Goal: Task Accomplishment & Management: Manage account settings

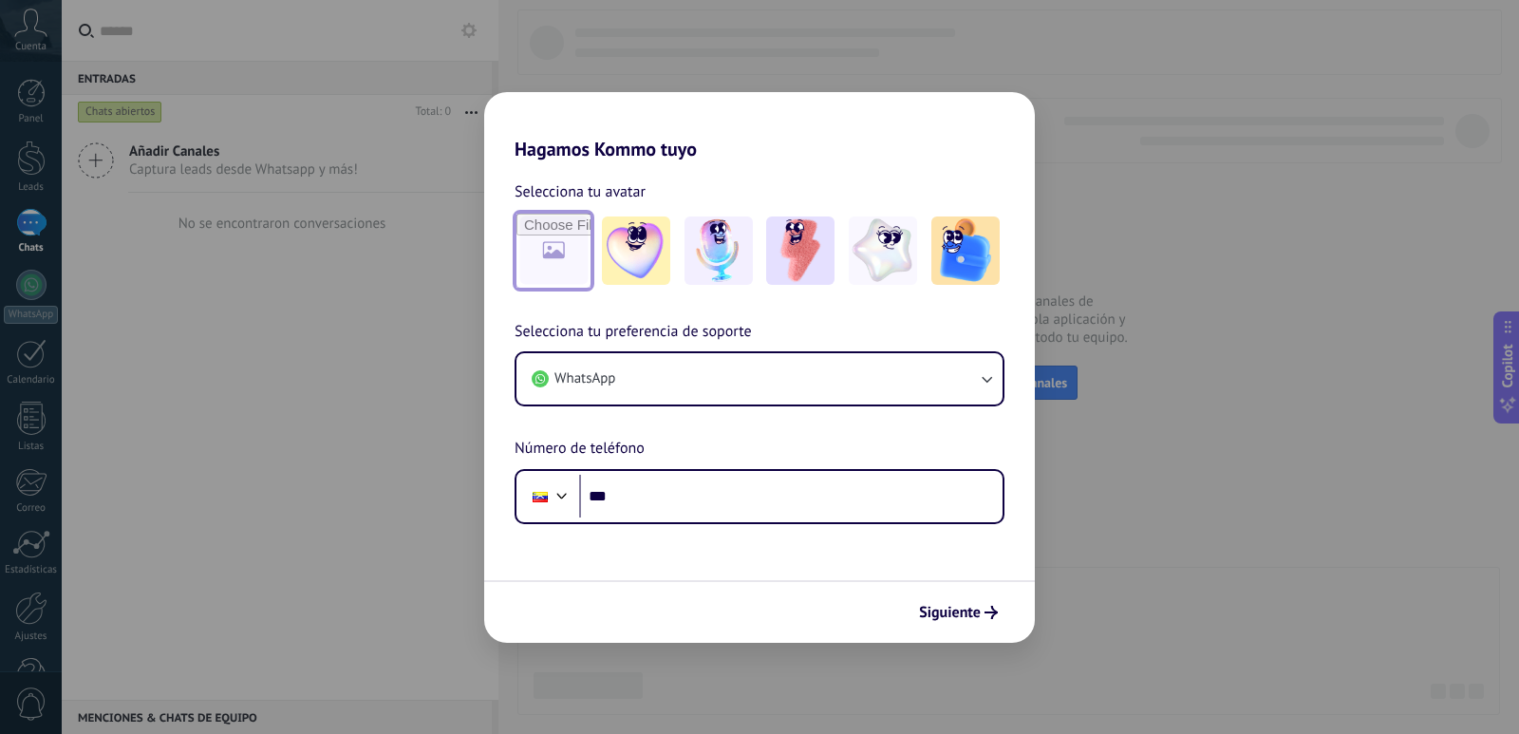
click at [542, 244] on input "file" at bounding box center [553, 251] width 74 height 74
click at [792, 270] on img at bounding box center [800, 250] width 68 height 68
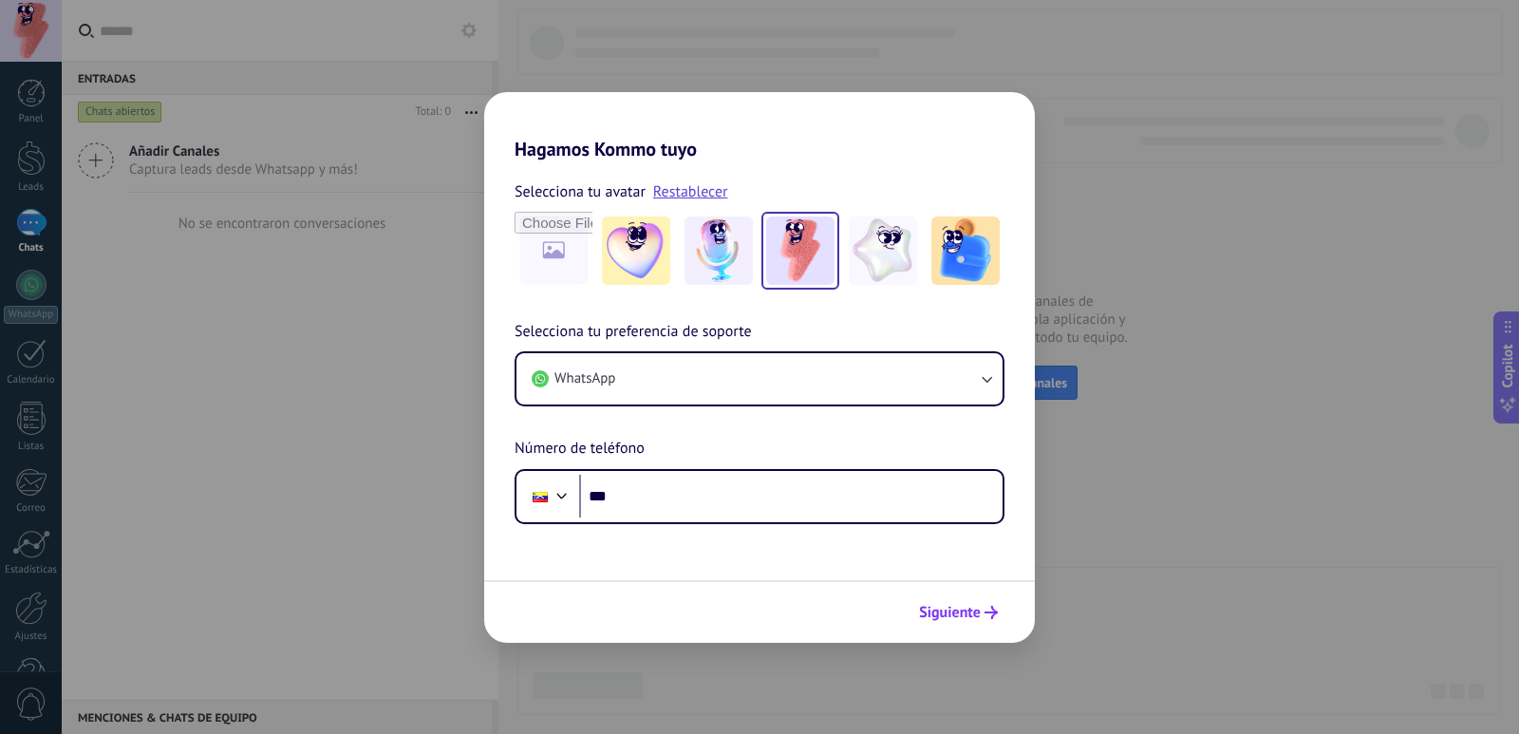
click at [968, 610] on span "Siguiente" at bounding box center [950, 612] width 62 height 13
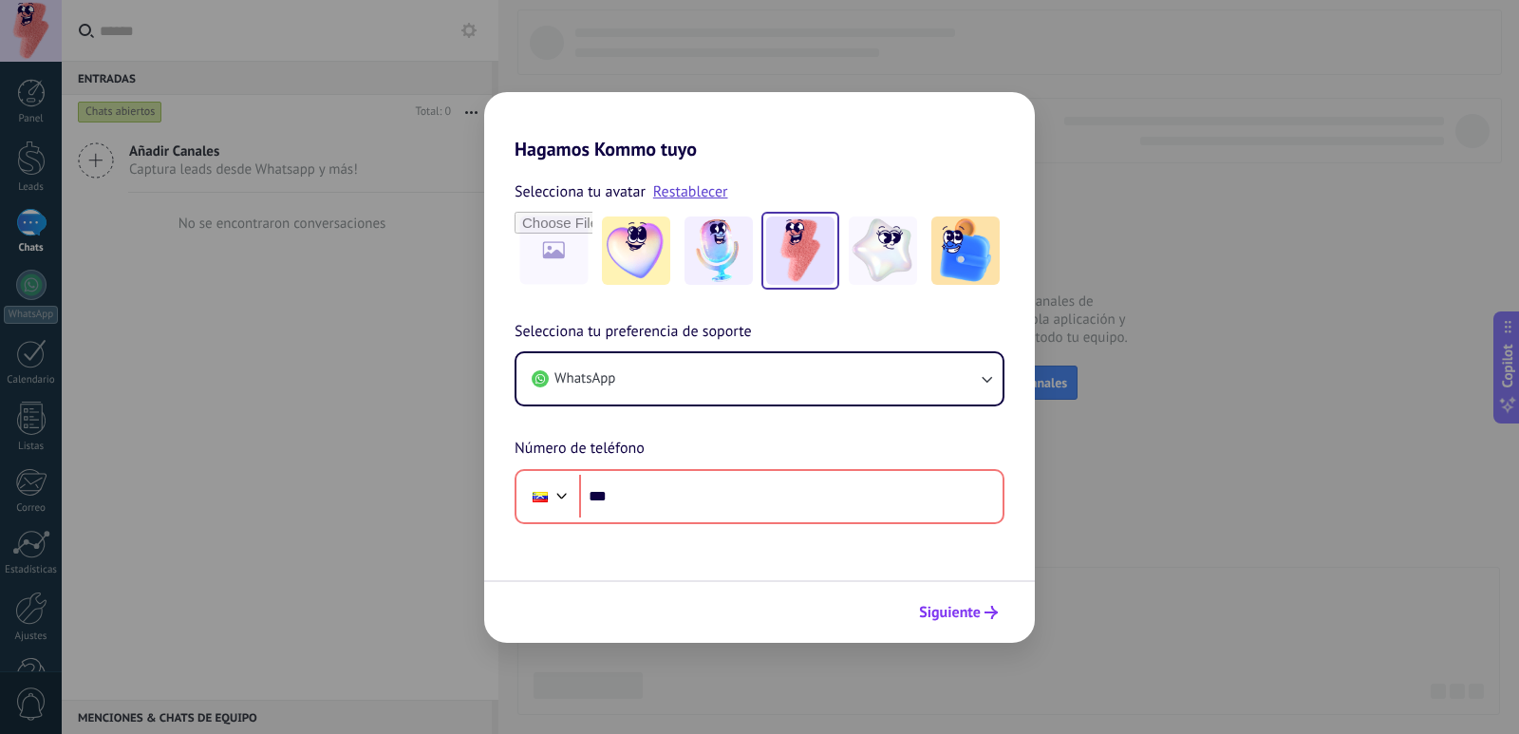
click at [986, 607] on icon "submit" at bounding box center [991, 612] width 13 height 13
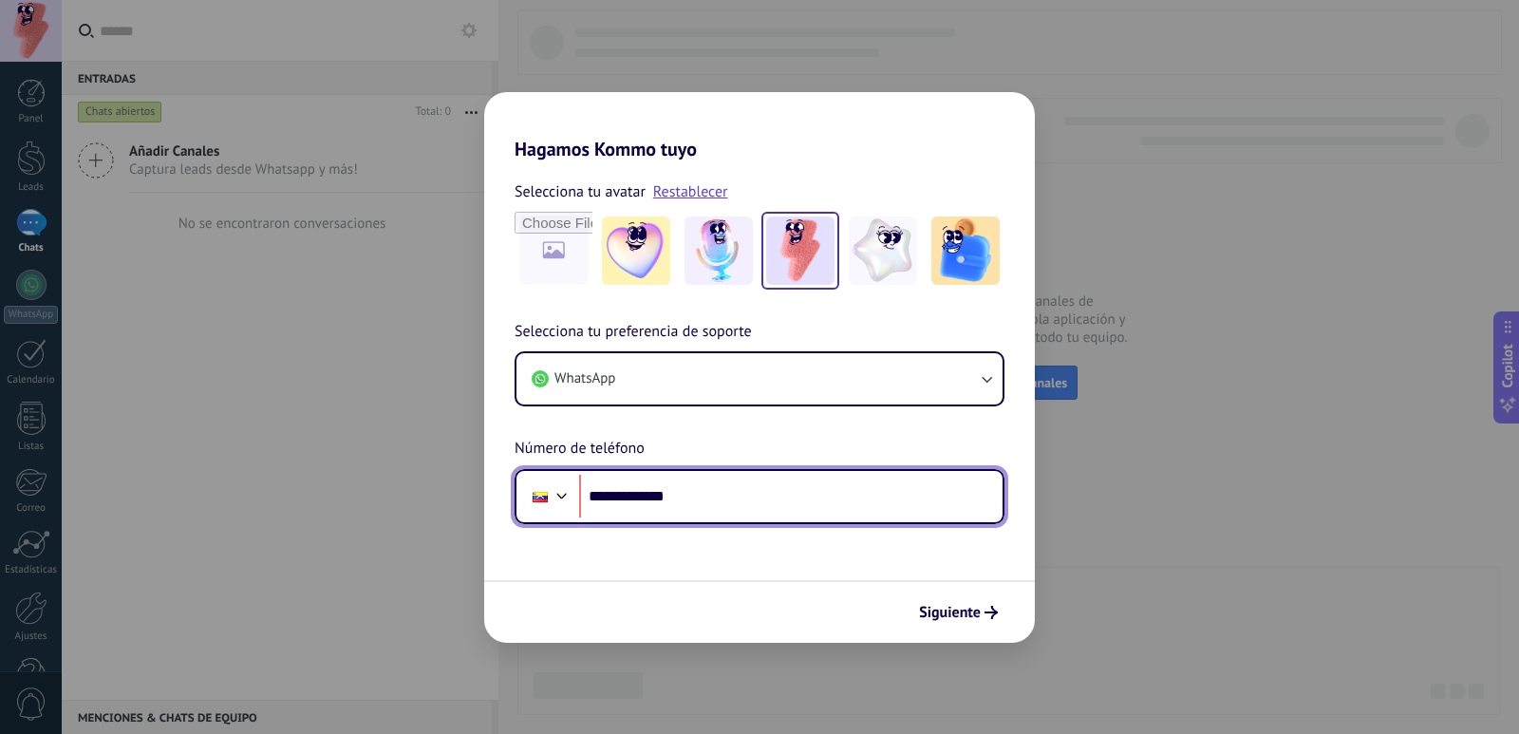
click at [615, 492] on input "**********" at bounding box center [790, 497] width 423 height 44
type input "**********"
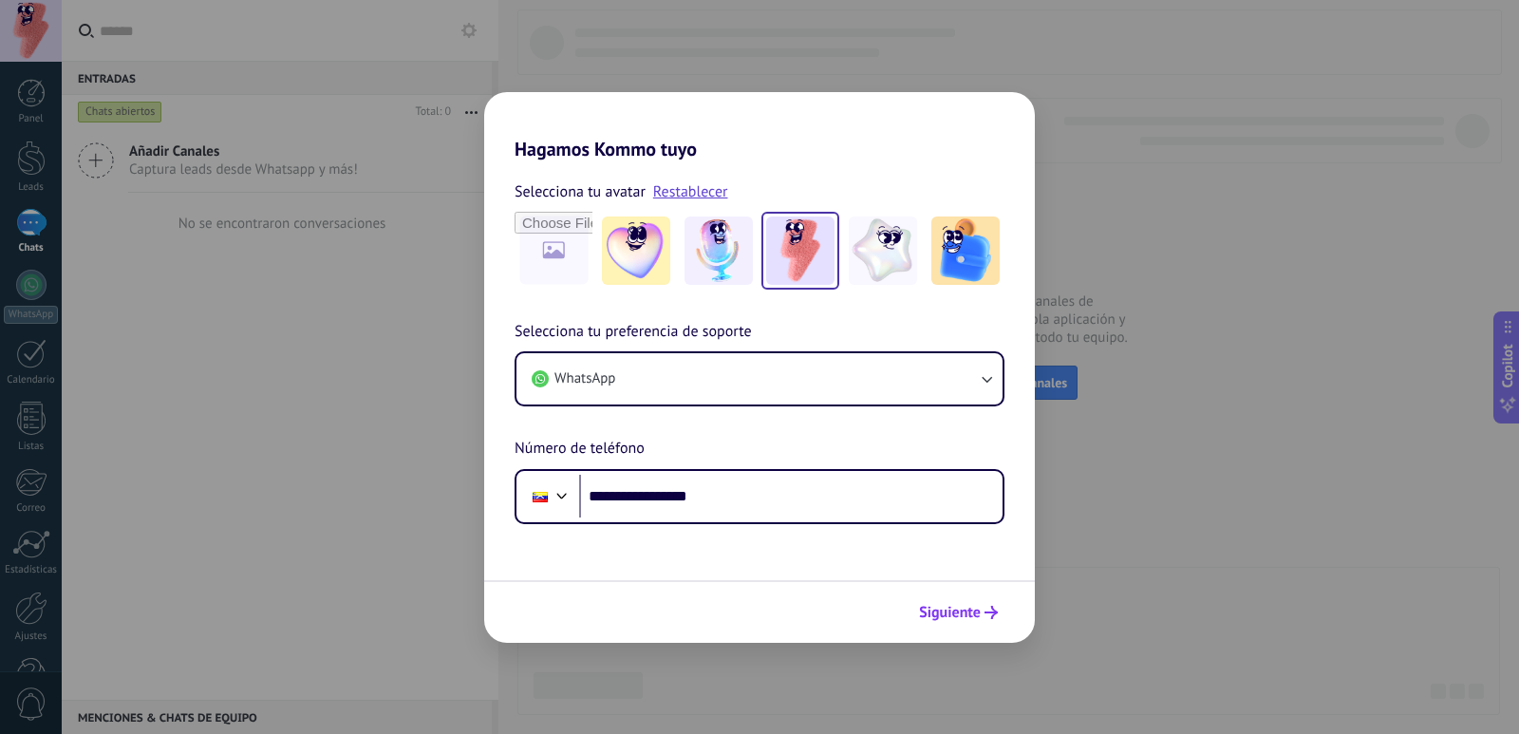
click at [948, 611] on span "Siguiente" at bounding box center [950, 612] width 62 height 13
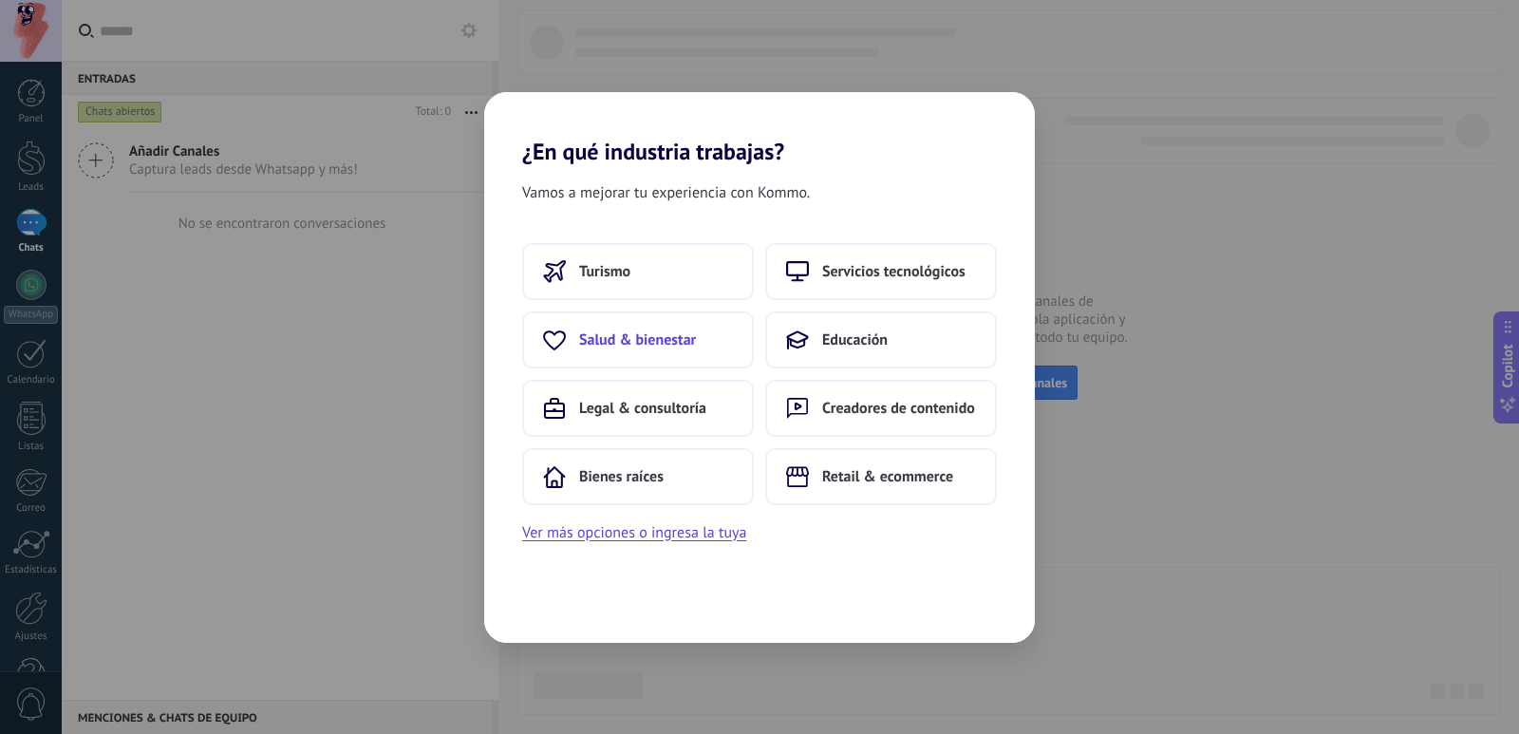
click at [624, 347] on span "Salud & bienestar" at bounding box center [637, 339] width 117 height 19
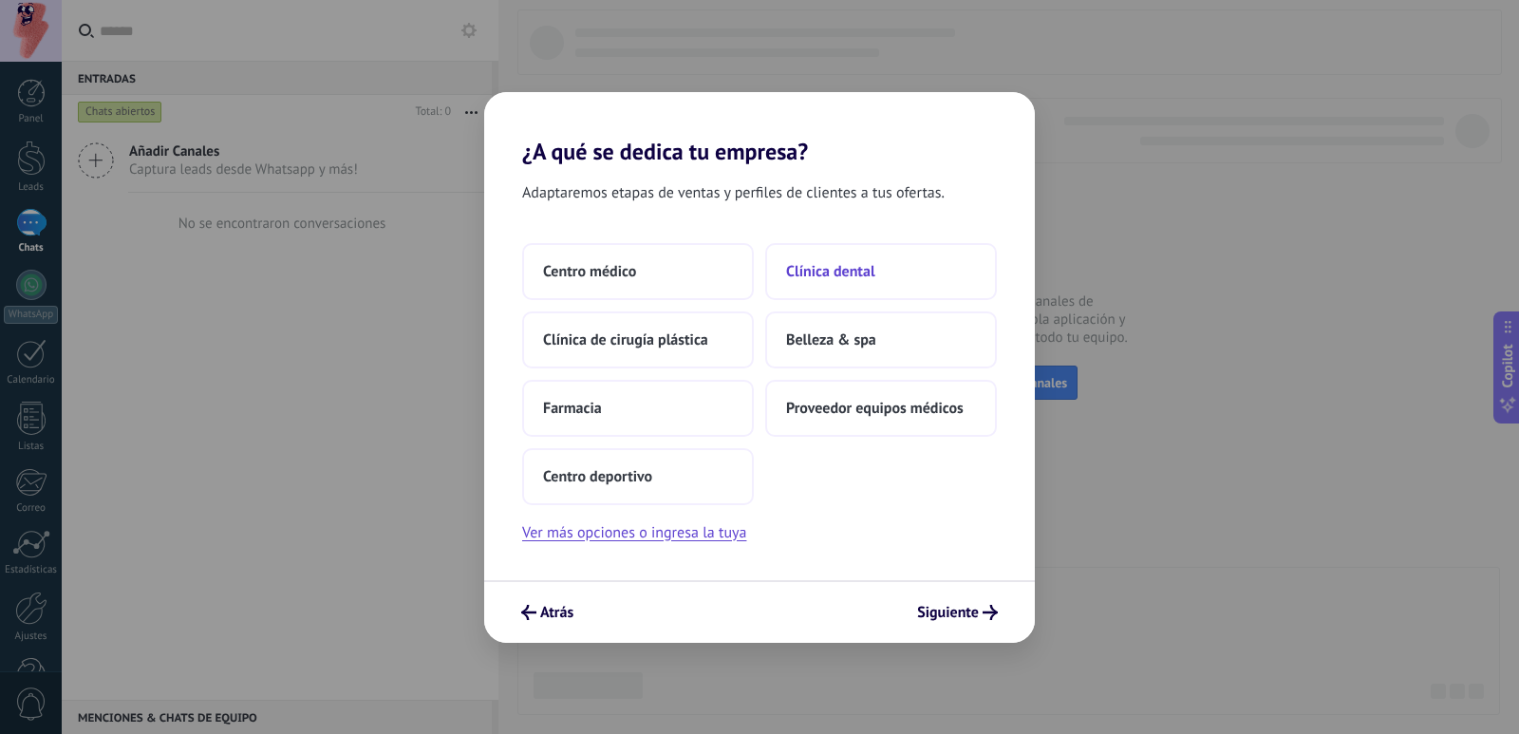
click at [868, 270] on span "Clínica dental" at bounding box center [830, 271] width 89 height 19
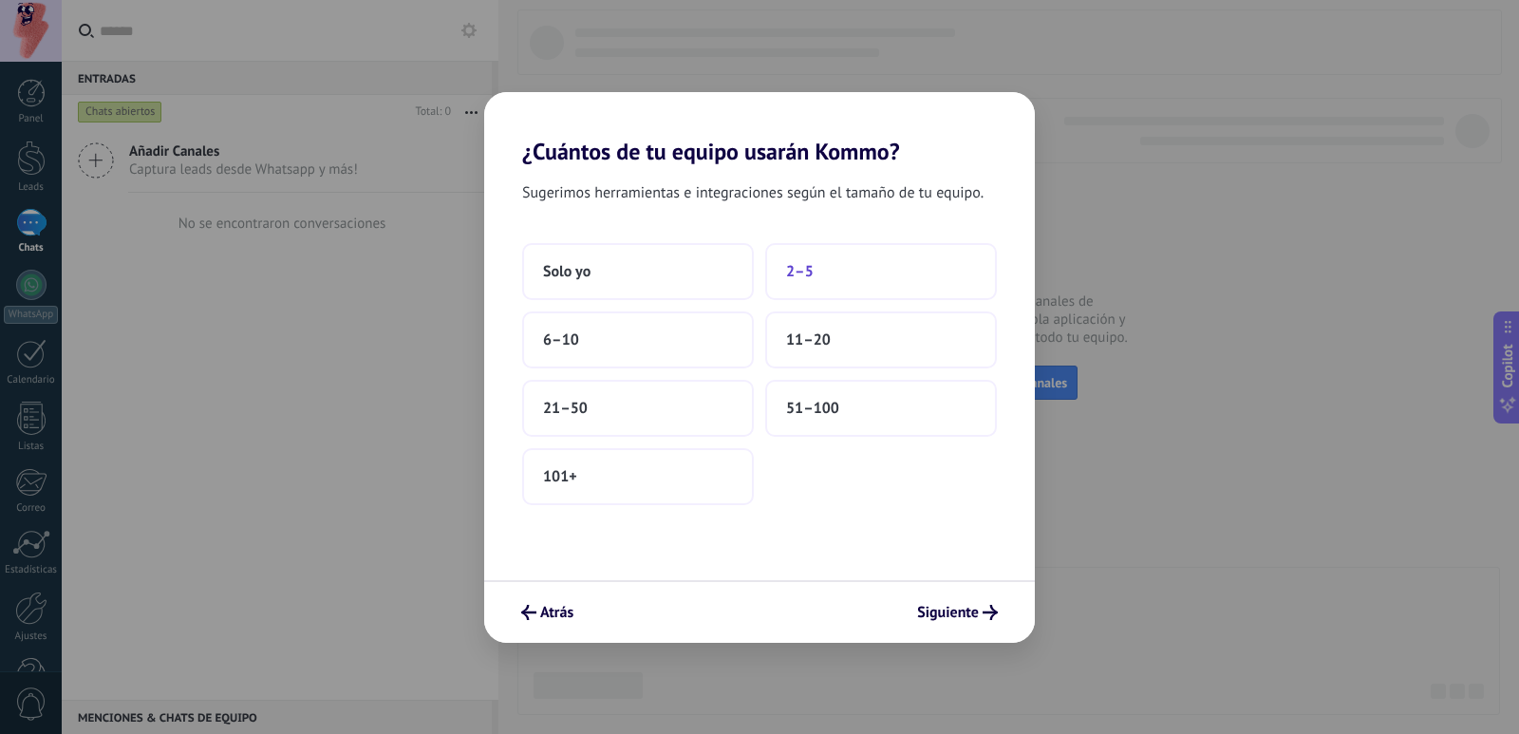
click at [856, 279] on button "2–5" at bounding box center [881, 271] width 232 height 57
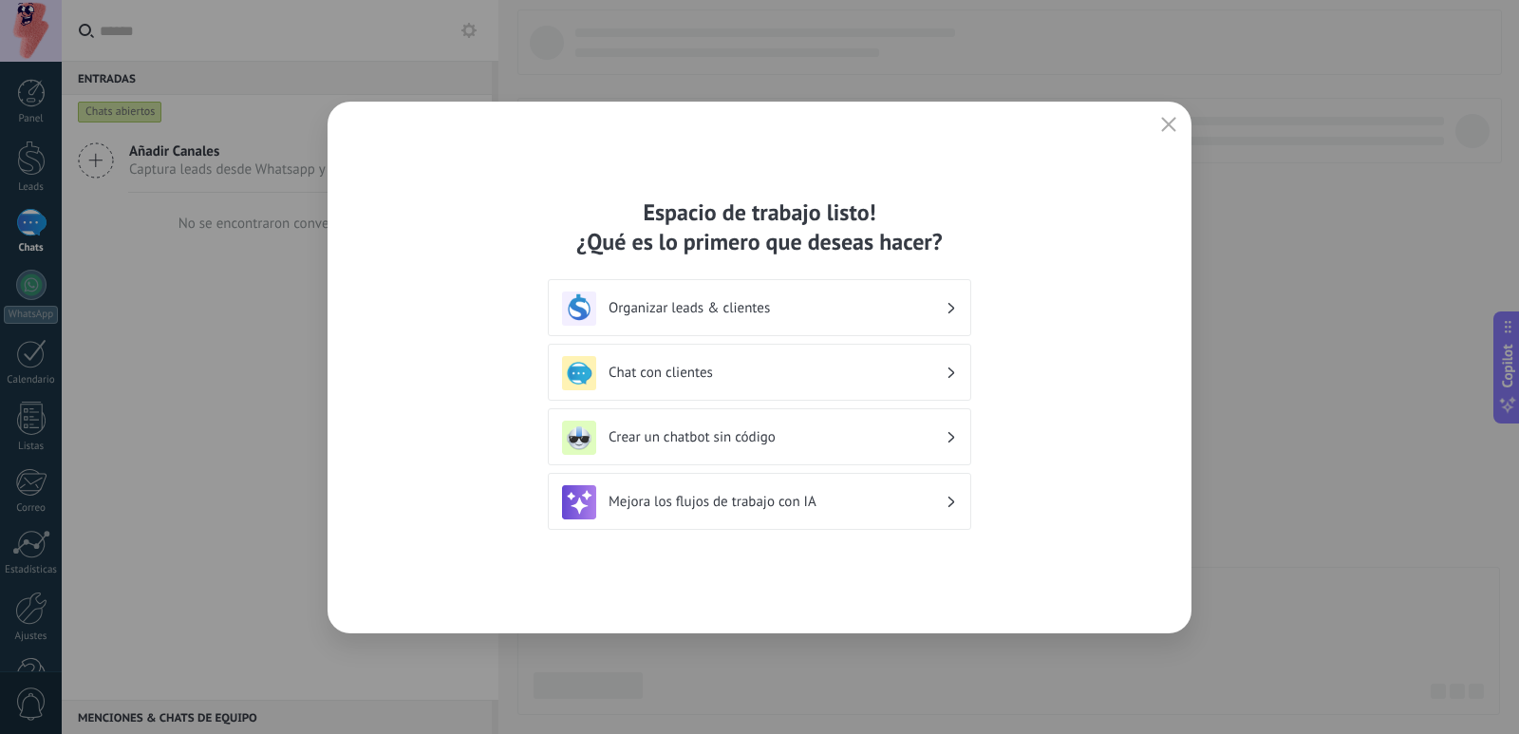
click at [701, 320] on div "Organizar leads & clientes" at bounding box center [759, 308] width 395 height 34
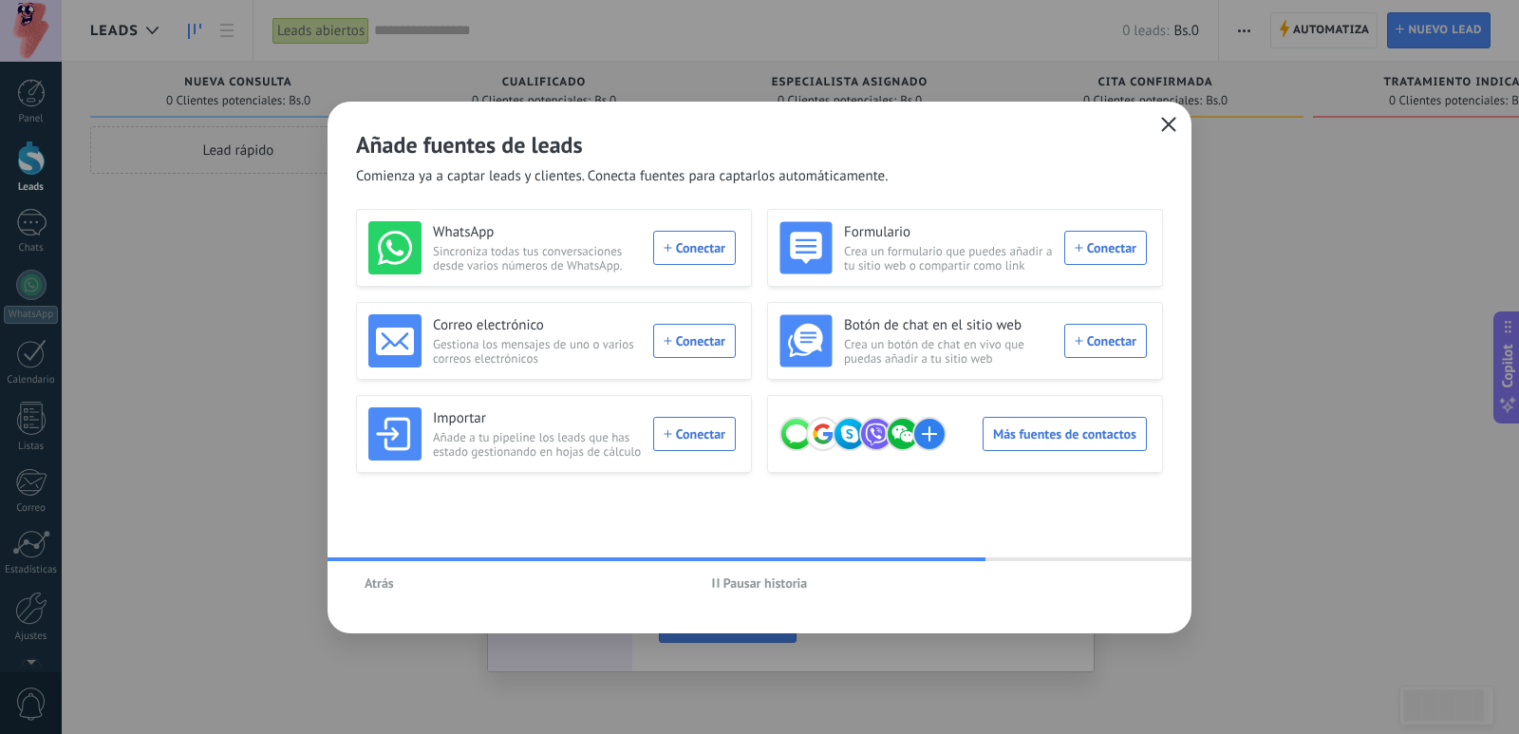
click at [1170, 122] on icon "button" at bounding box center [1168, 124] width 15 height 15
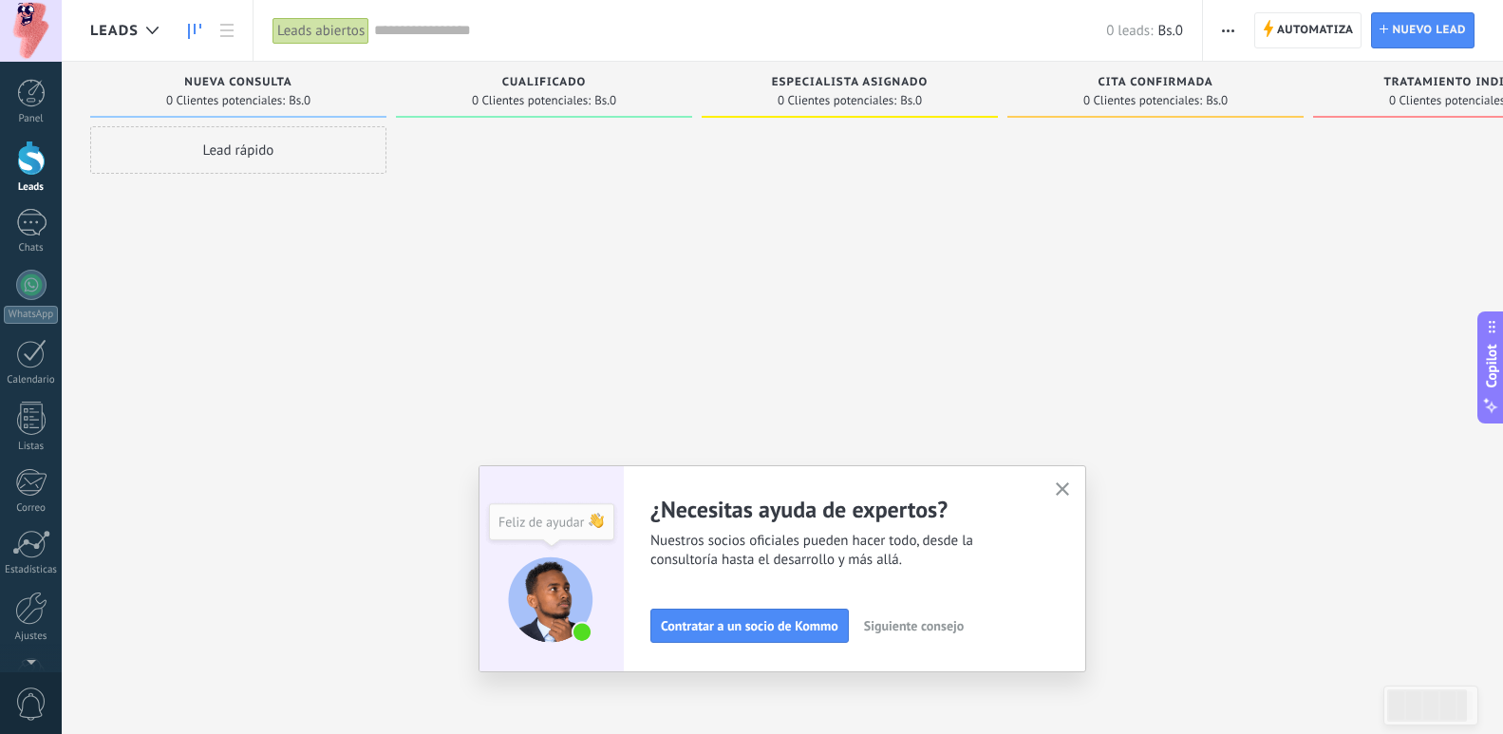
click at [1075, 494] on button "button" at bounding box center [1063, 491] width 24 height 26
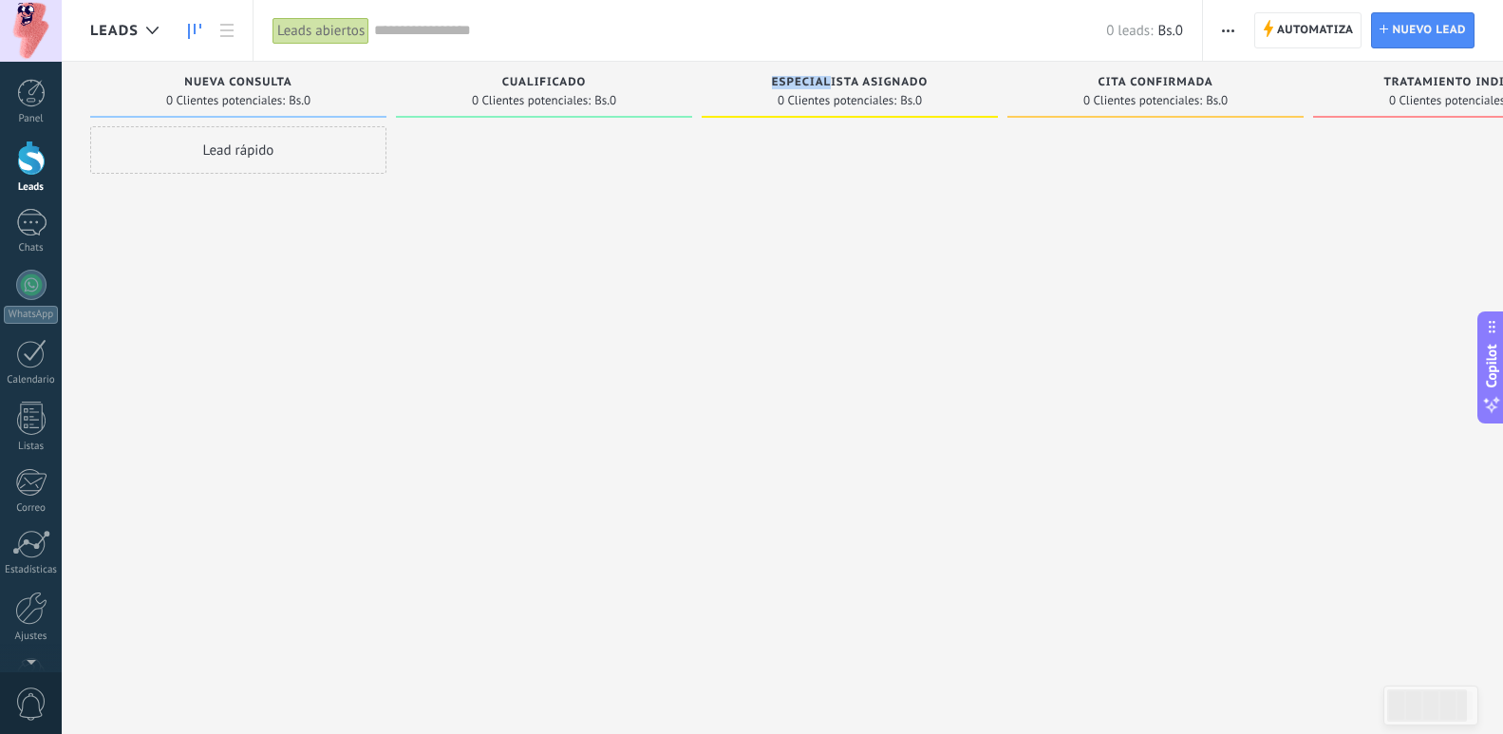
drag, startPoint x: 829, startPoint y: 79, endPoint x: 707, endPoint y: 69, distance: 121.9
click at [707, 69] on div "Especialista asignado 0 Clientes potenciales: Bs.0" at bounding box center [850, 90] width 296 height 56
click at [681, 166] on div at bounding box center [544, 369] width 296 height 486
drag, startPoint x: 626, startPoint y: 717, endPoint x: 900, endPoint y: 696, distance: 275.2
click at [900, 696] on div "Leads Entrantes Solicitudes: 0 0 0 0 0 0 0 0 0 Nueva consulta 0 Clientes potenc…" at bounding box center [864, 391] width 1548 height 658
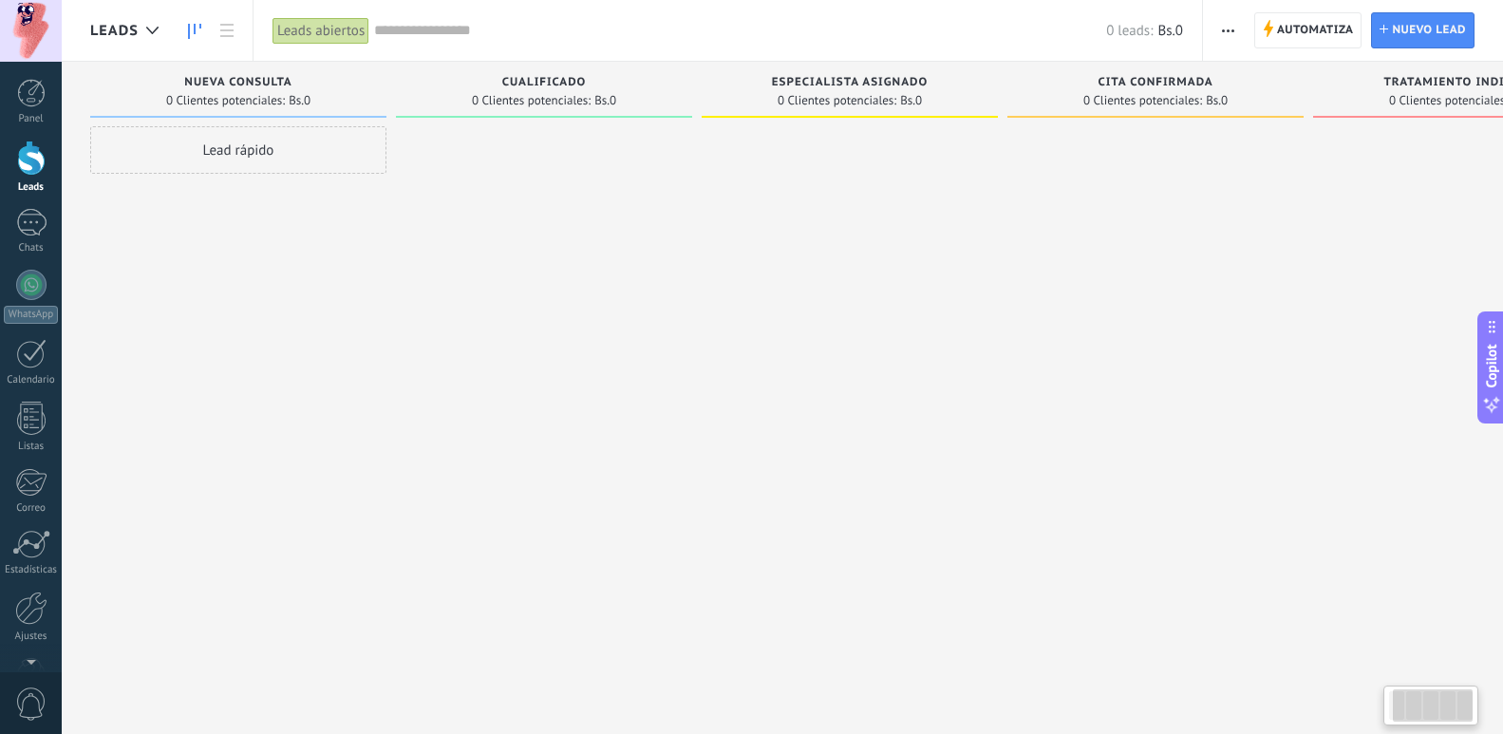
scroll to position [0, 135]
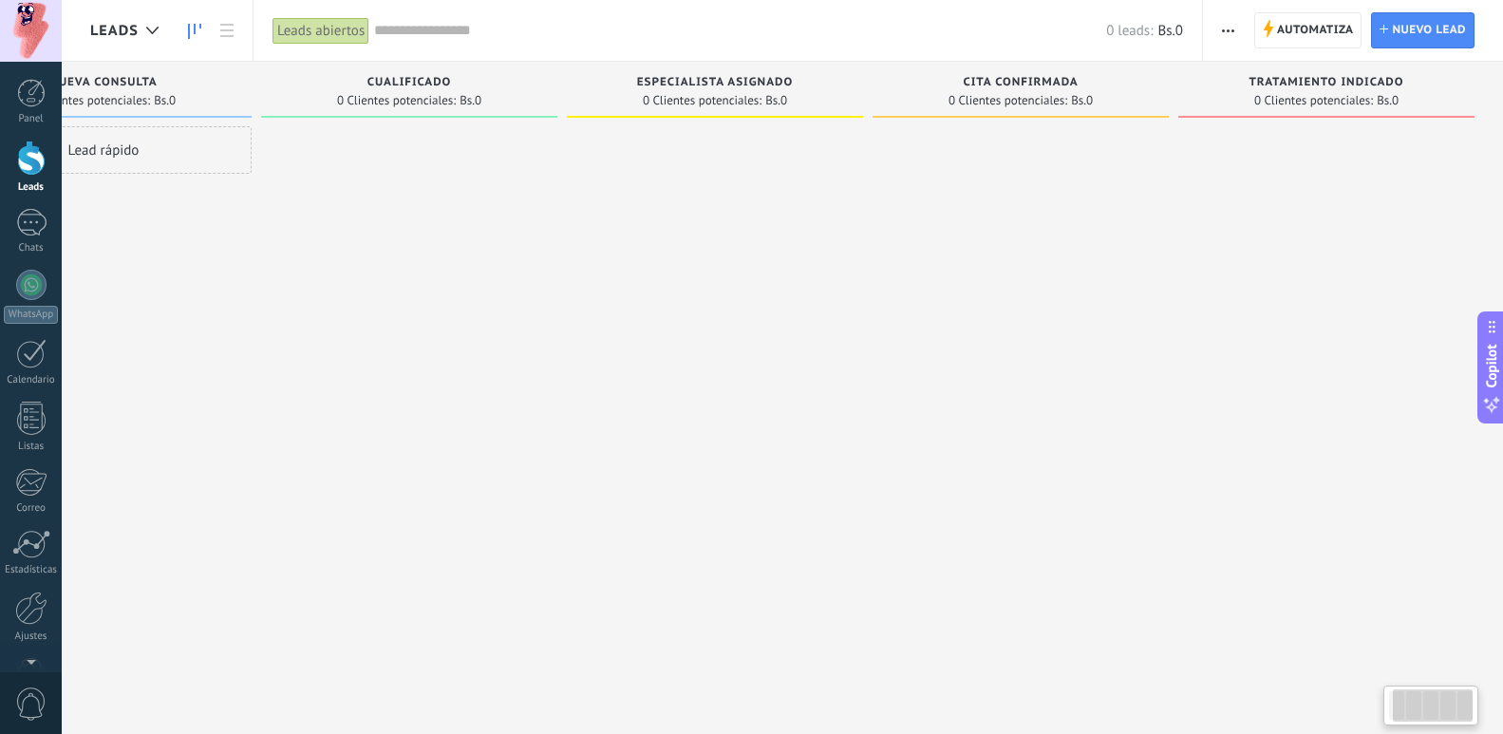
drag, startPoint x: 900, startPoint y: 696, endPoint x: 707, endPoint y: 681, distance: 193.3
click at [709, 681] on div "Leads Entrantes Solicitudes: 0 0 0 0 0 0 0 0 0 Nueva consulta 0 Clientes potenc…" at bounding box center [729, 391] width 1548 height 658
drag, startPoint x: 854, startPoint y: 666, endPoint x: 643, endPoint y: 659, distance: 210.9
click at [647, 659] on div "Leads Entrantes Solicitudes: 0 0 0 0 0 0 0 0 0 Nueva consulta 0 Clientes potenc…" at bounding box center [729, 391] width 1548 height 658
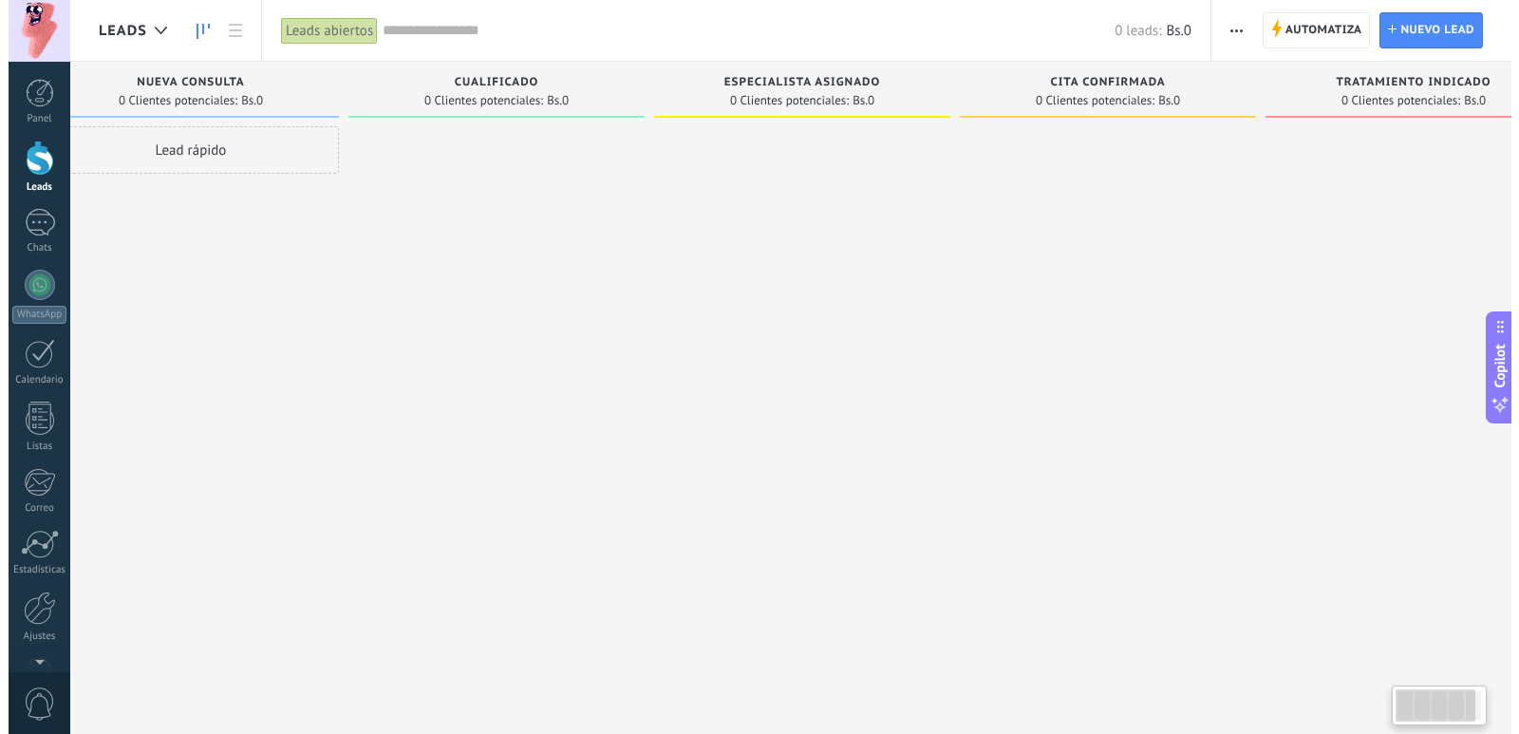
scroll to position [0, 0]
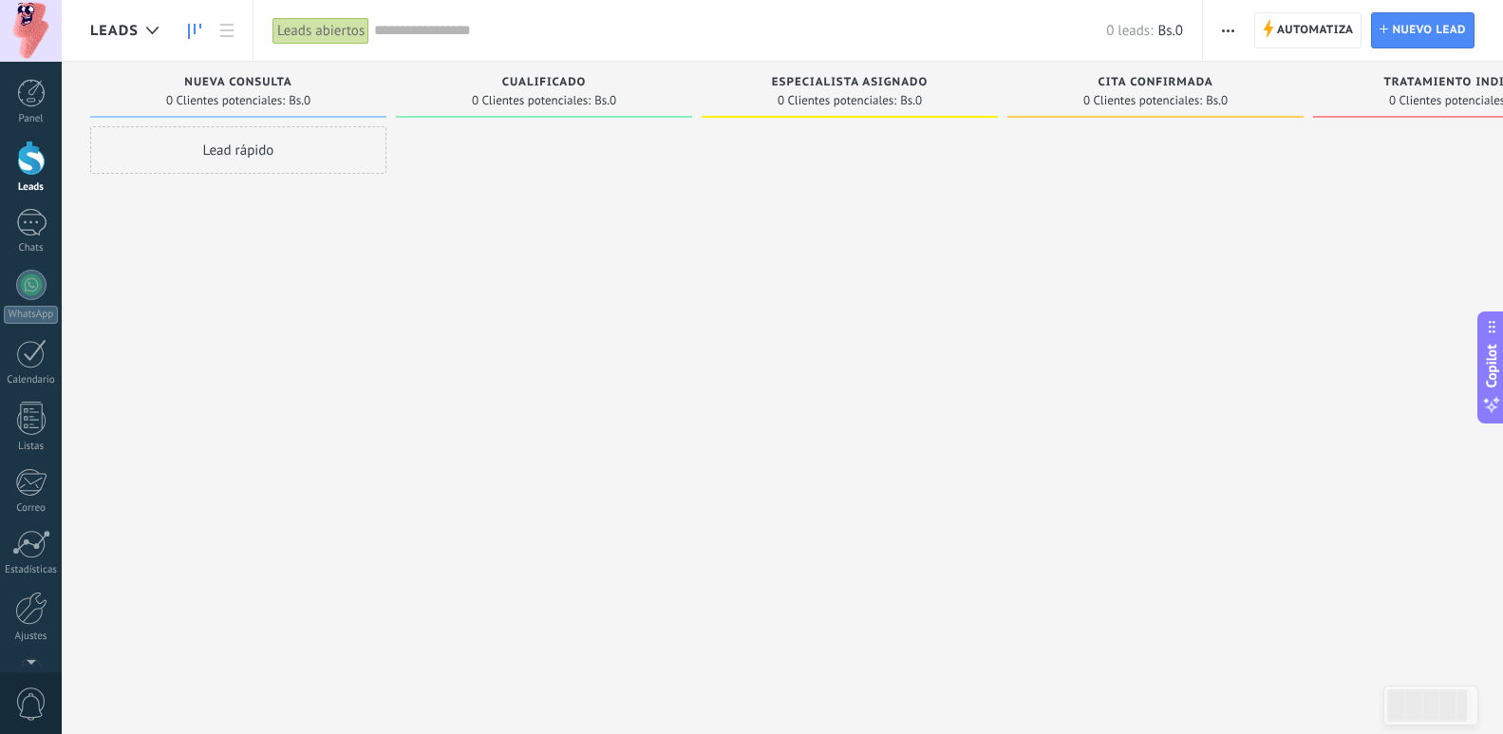
drag, startPoint x: 842, startPoint y: 639, endPoint x: 1175, endPoint y: 634, distance: 333.3
click at [1153, 634] on div "Leads Entrantes Solicitudes: 0 0 0 0 0 0 0 0 0 Nueva consulta 0 Clientes potenc…" at bounding box center [864, 391] width 1548 height 658
click at [471, 71] on div "Cualificado 0 Clientes potenciales: Bs.0" at bounding box center [544, 90] width 296 height 56
click at [587, 91] on div "Cualificado" at bounding box center [543, 84] width 277 height 16
click at [246, 91] on div "Nueva consulta" at bounding box center [238, 84] width 277 height 16
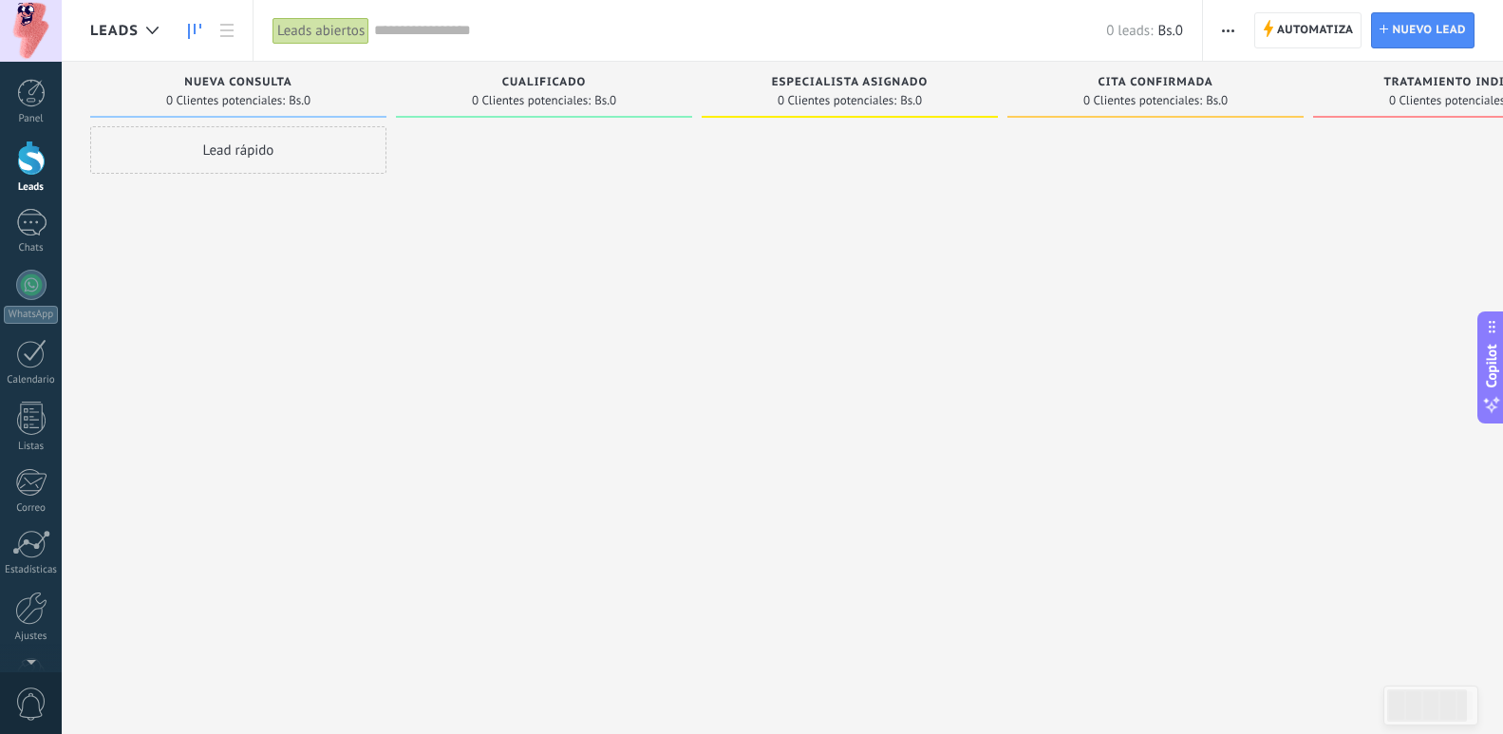
drag, startPoint x: 208, startPoint y: 210, endPoint x: 233, endPoint y: 148, distance: 66.5
click at [233, 148] on div "Lead rápido" at bounding box center [238, 149] width 296 height 47
click at [221, 85] on span "Nueva consulta" at bounding box center [237, 82] width 107 height 13
click at [229, 21] on link at bounding box center [227, 30] width 32 height 37
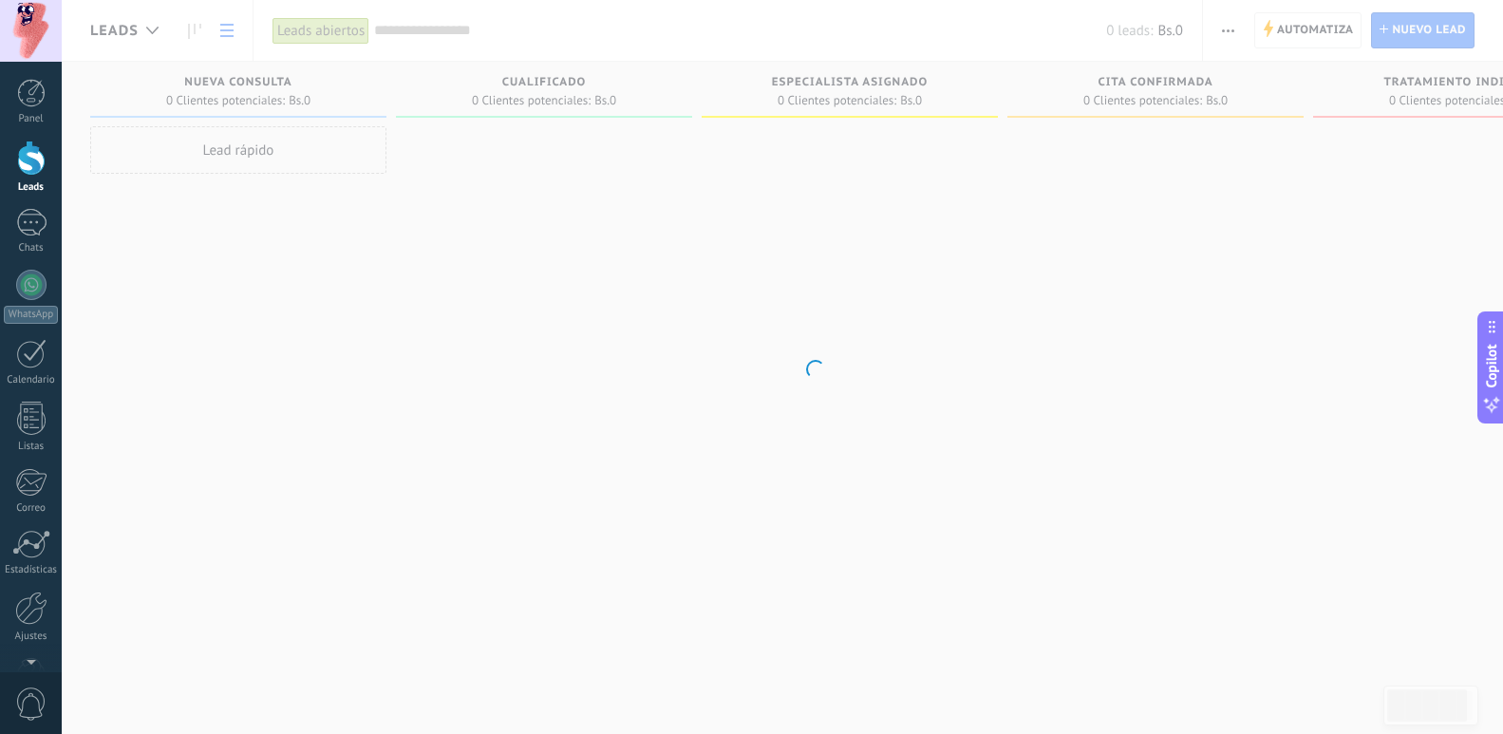
click at [862, 348] on body ".abccls-1,.abccls-2{fill-rule:evenodd}.abccls-2{fill:#fff} .abfcls-1{fill:none}…" at bounding box center [751, 367] width 1503 height 734
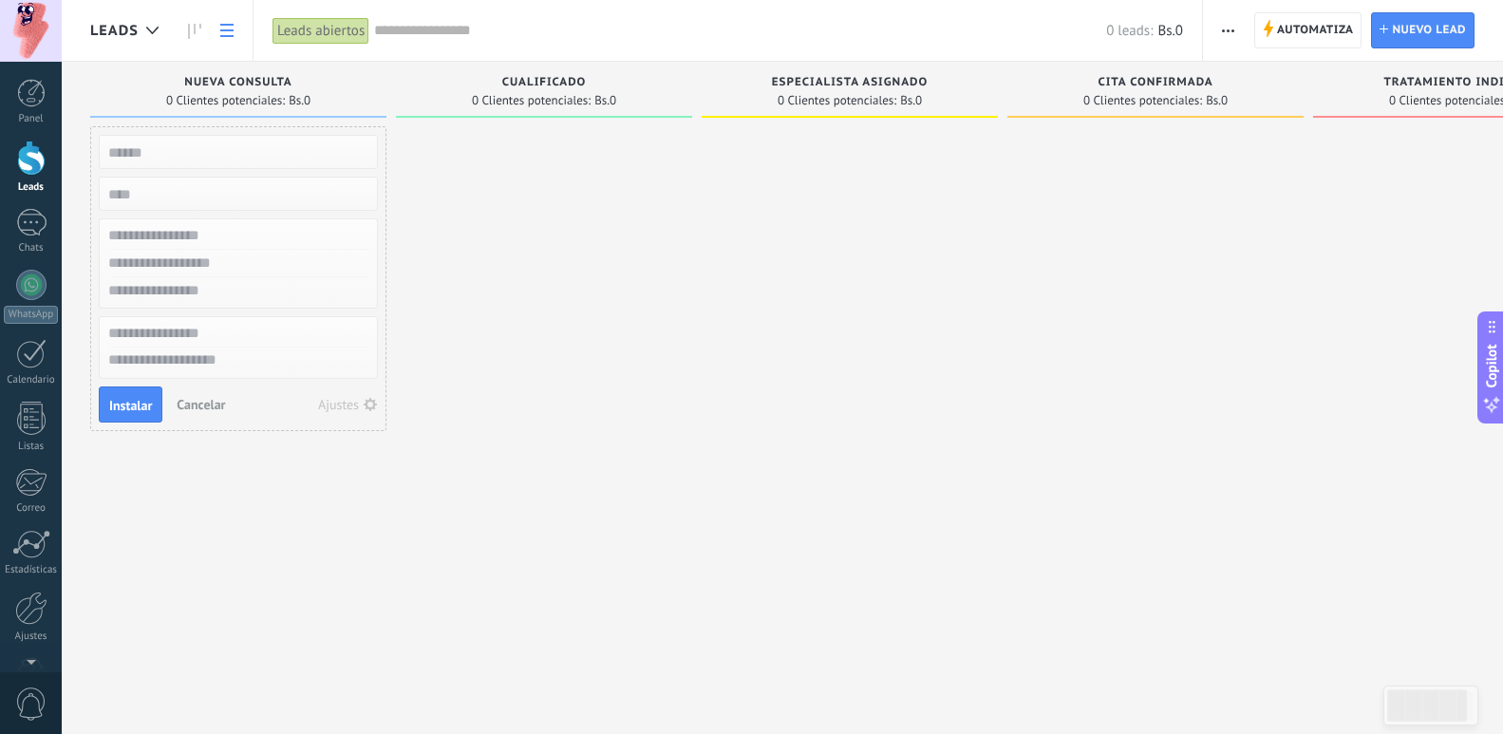
click at [1239, 33] on button "button" at bounding box center [1228, 30] width 28 height 36
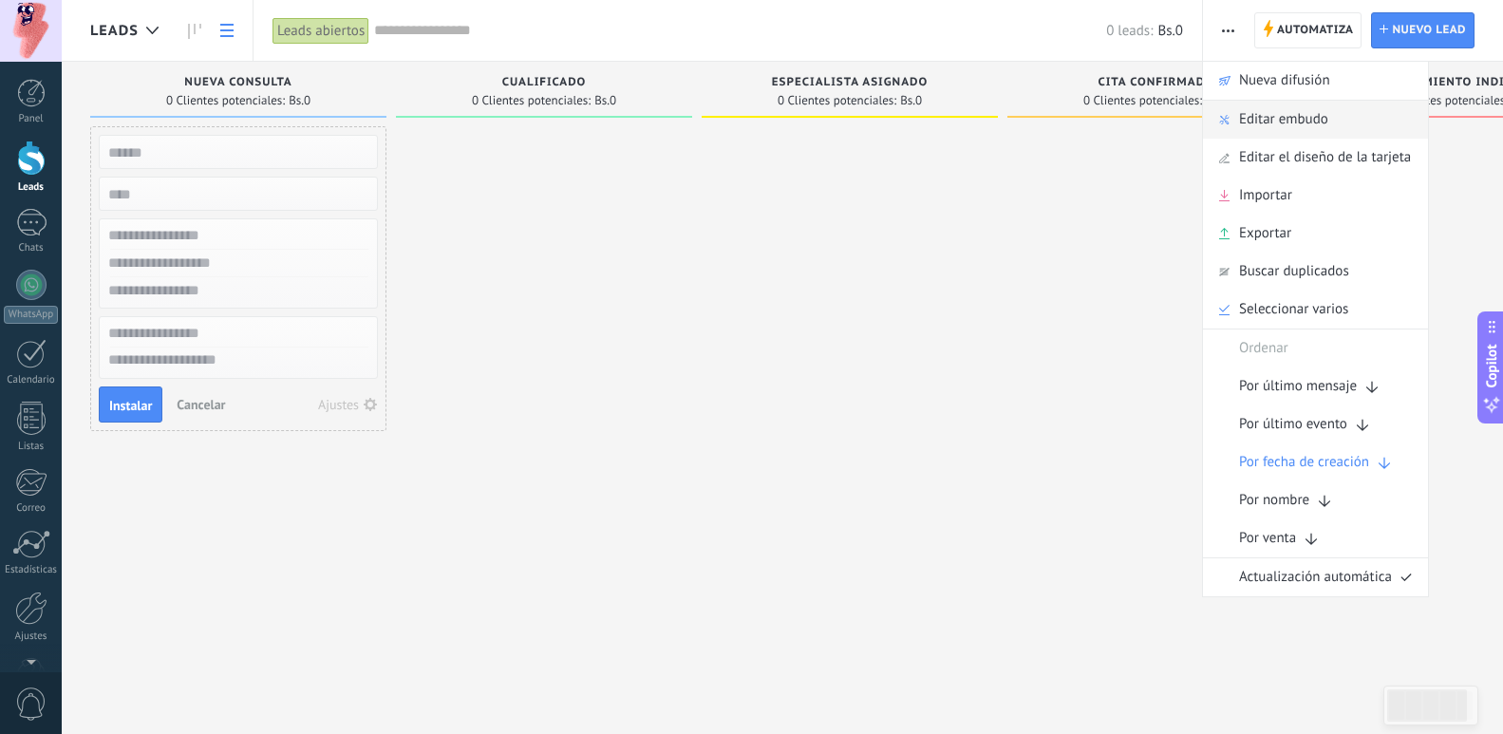
click at [1274, 118] on span "Editar embudo" at bounding box center [1283, 120] width 89 height 38
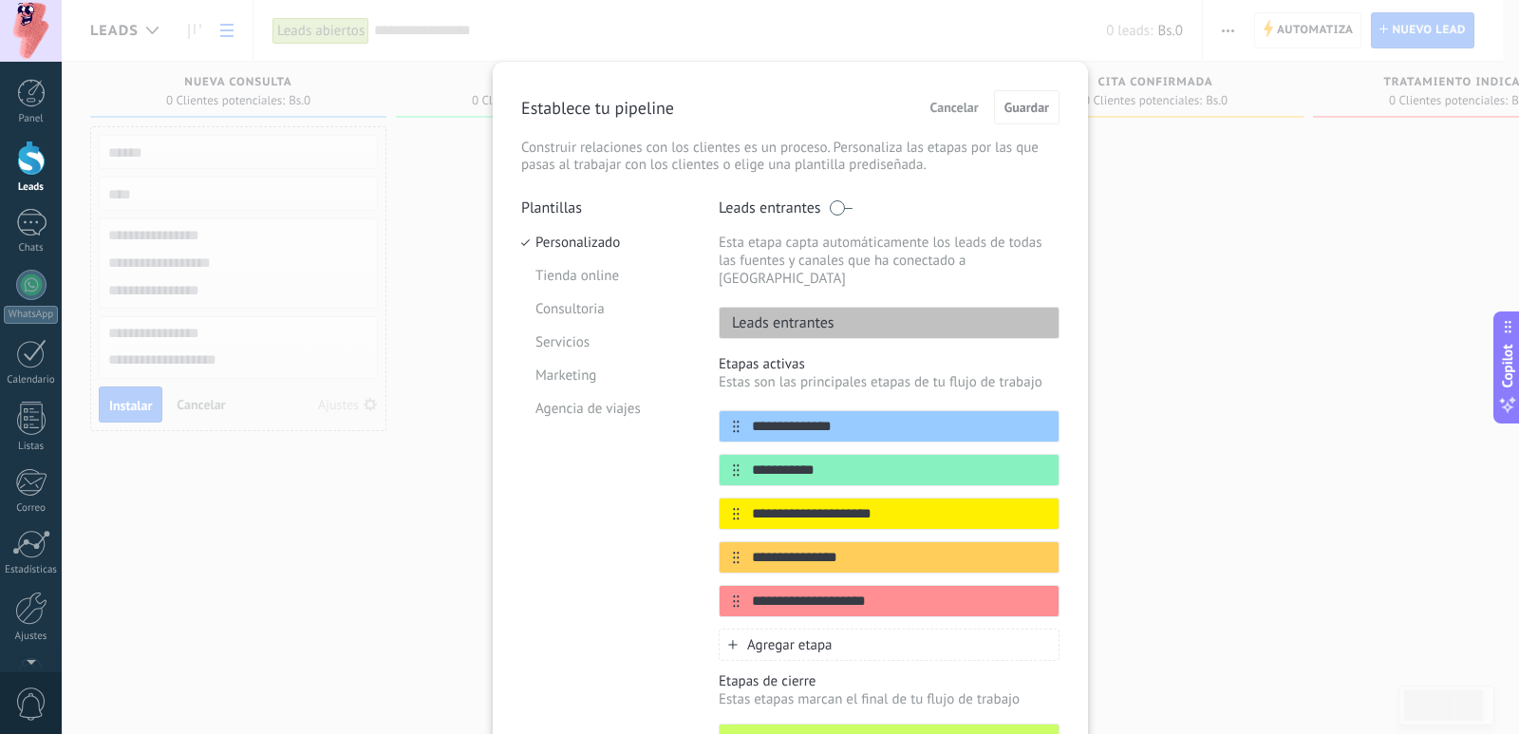
click at [976, 106] on button "Cancelar" at bounding box center [955, 107] width 66 height 28
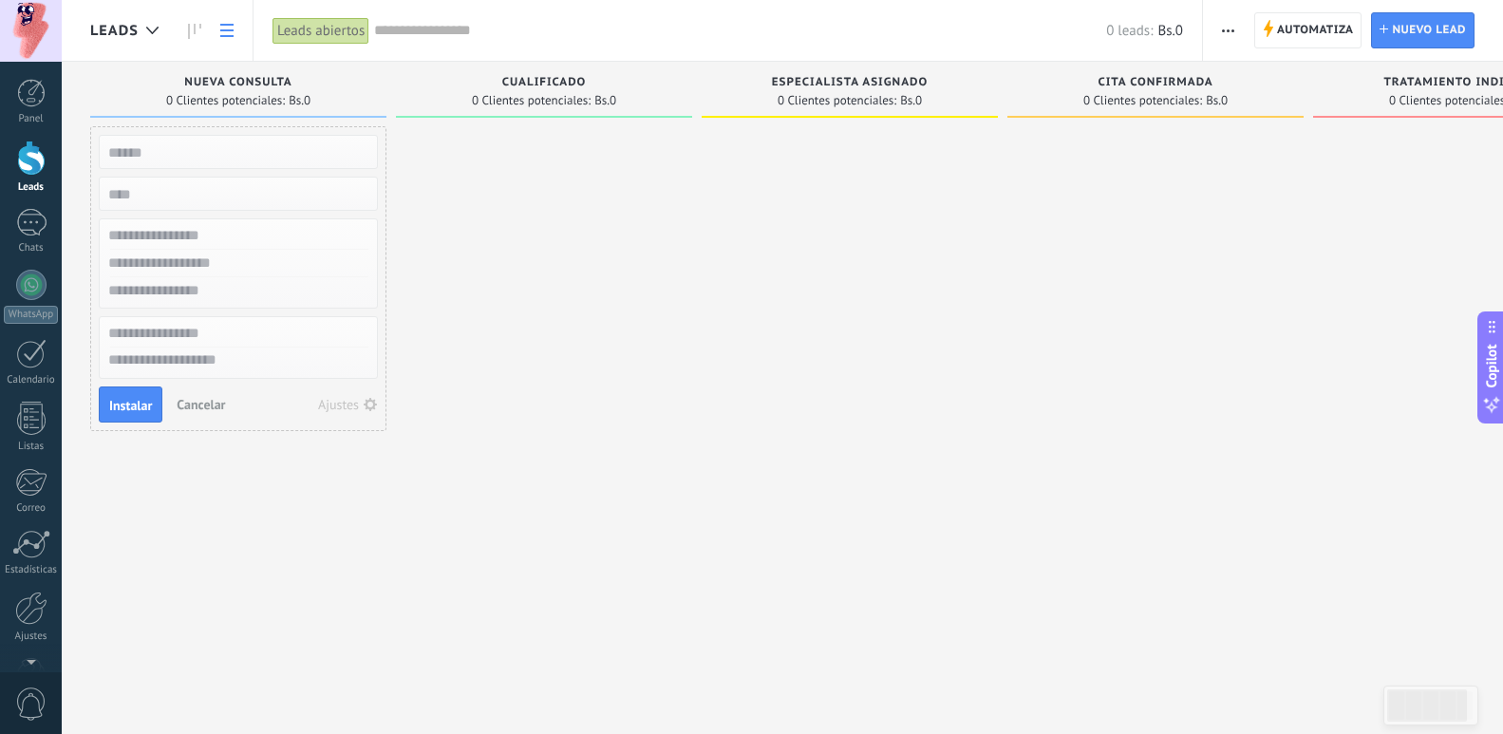
click at [248, 98] on span "0 Clientes potenciales:" at bounding box center [225, 100] width 119 height 11
click at [311, 147] on input "text" at bounding box center [236, 152] width 277 height 27
click at [470, 168] on div at bounding box center [544, 369] width 296 height 486
click at [197, 416] on button "Cancelar" at bounding box center [201, 404] width 64 height 28
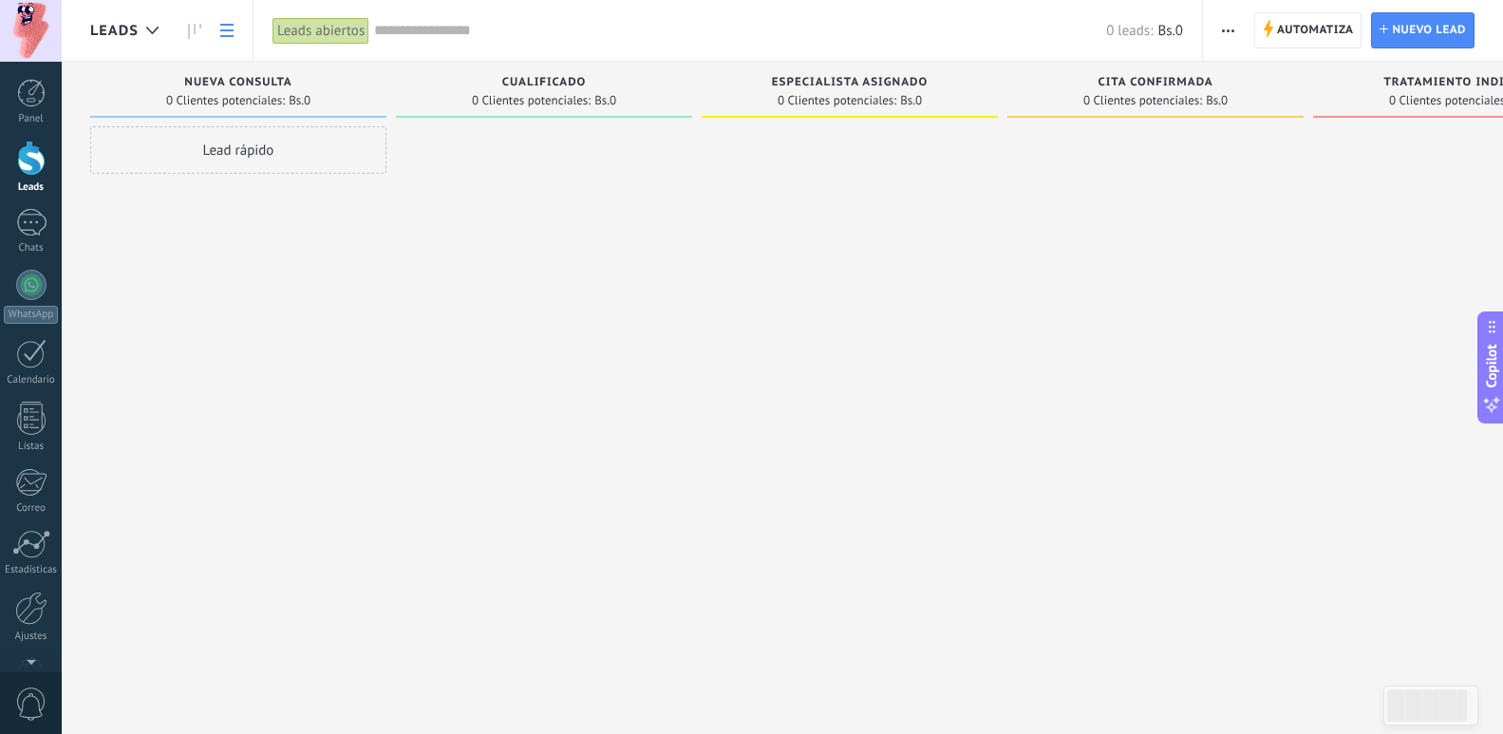
click at [224, 137] on div "Lead rápido" at bounding box center [238, 149] width 296 height 47
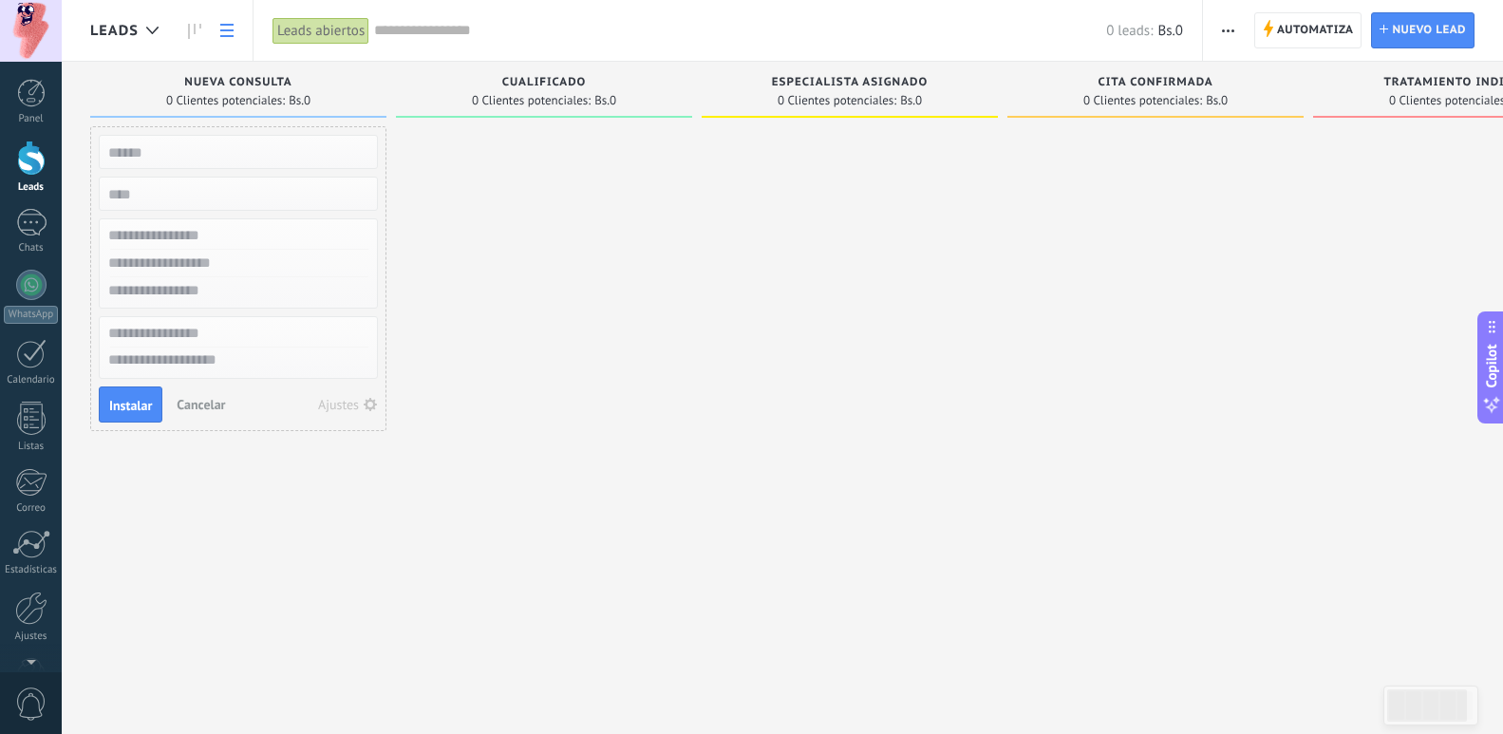
click at [216, 181] on input "numeric" at bounding box center [236, 193] width 277 height 27
click at [209, 154] on input "text" at bounding box center [236, 152] width 277 height 27
type input "********"
type input "**********"
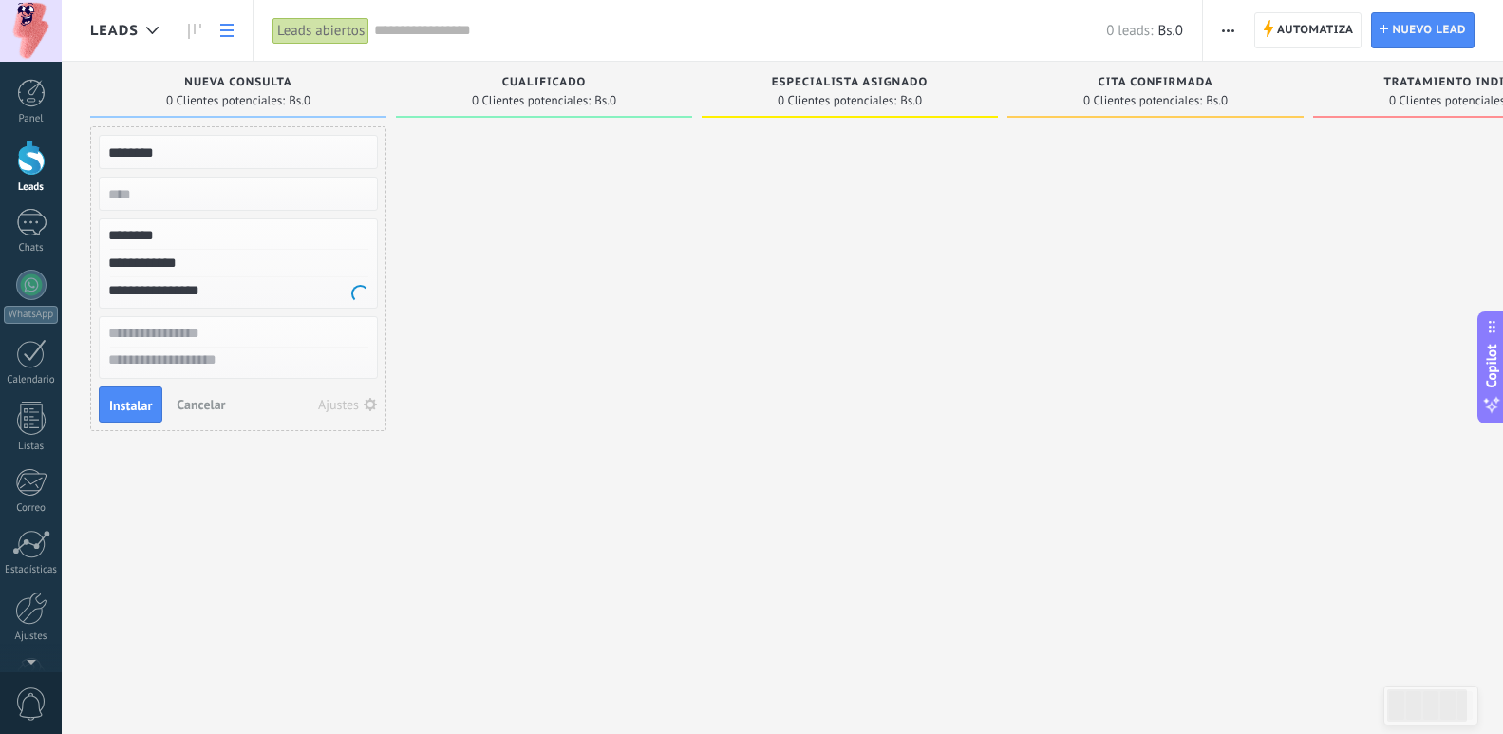
type input "**********"
click at [135, 399] on span "Instalar" at bounding box center [130, 405] width 43 height 13
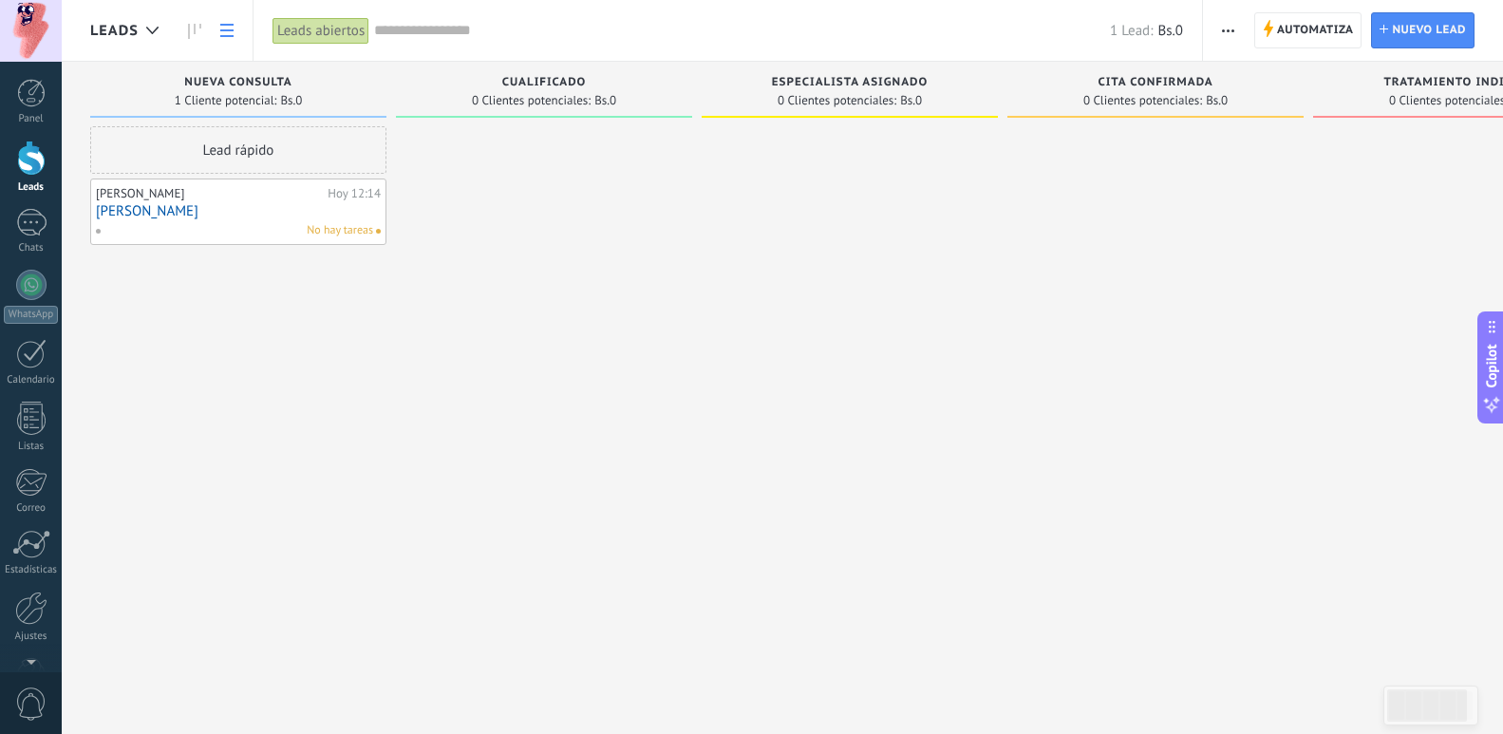
click at [279, 210] on link "[PERSON_NAME]" at bounding box center [238, 211] width 285 height 16
click at [147, 206] on link "[PERSON_NAME]" at bounding box center [238, 211] width 285 height 16
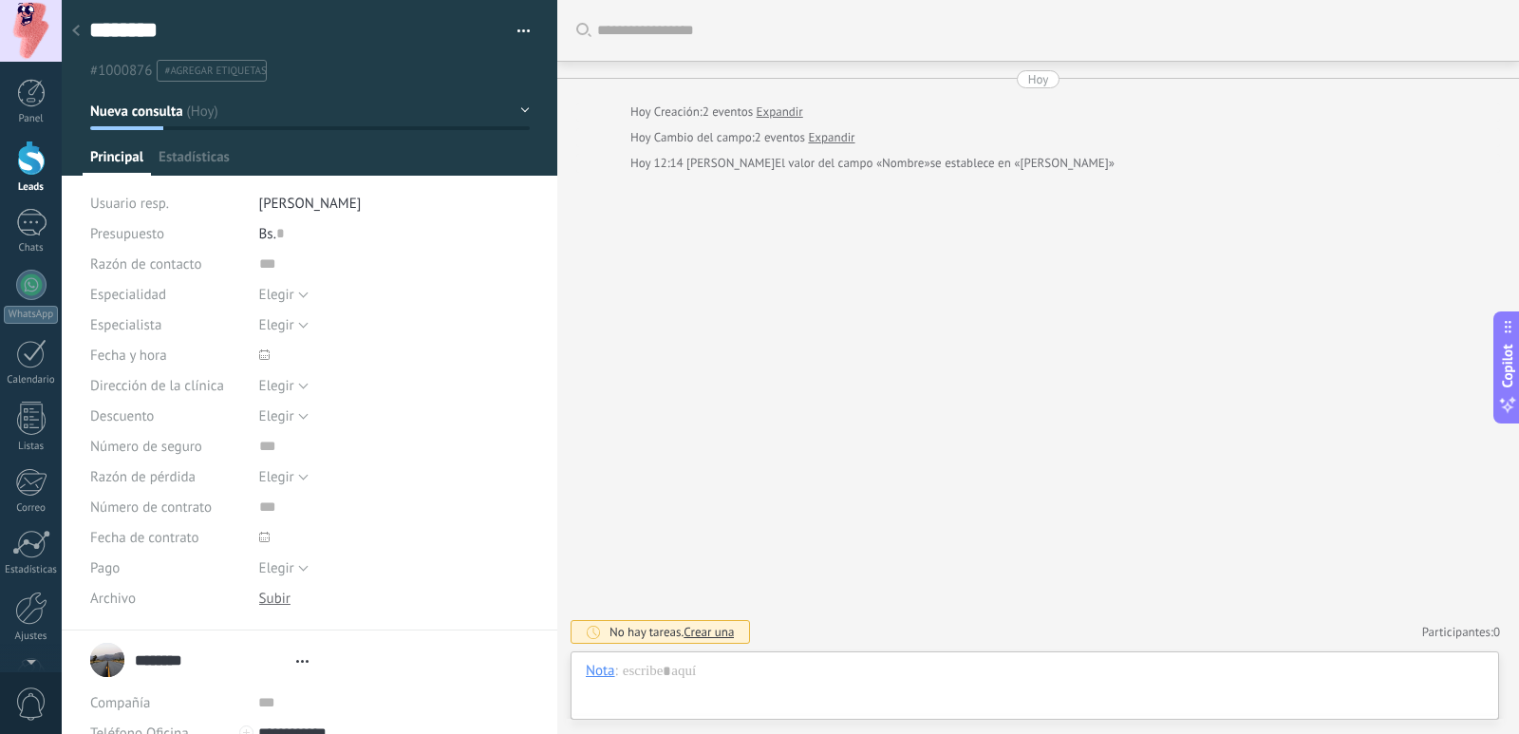
scroll to position [28, 0]
click at [514, 30] on button "button" at bounding box center [517, 31] width 28 height 28
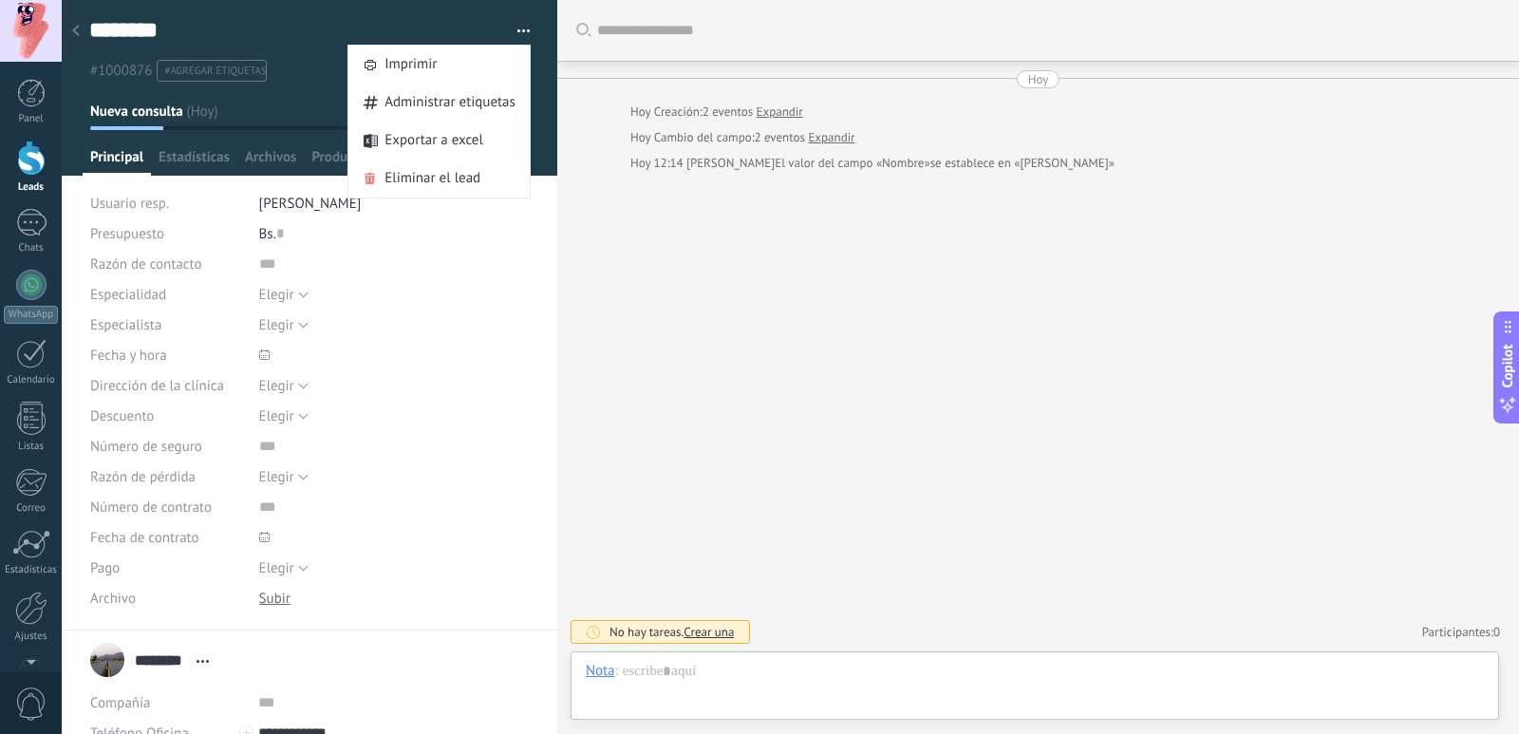
click at [514, 30] on button "button" at bounding box center [517, 31] width 28 height 28
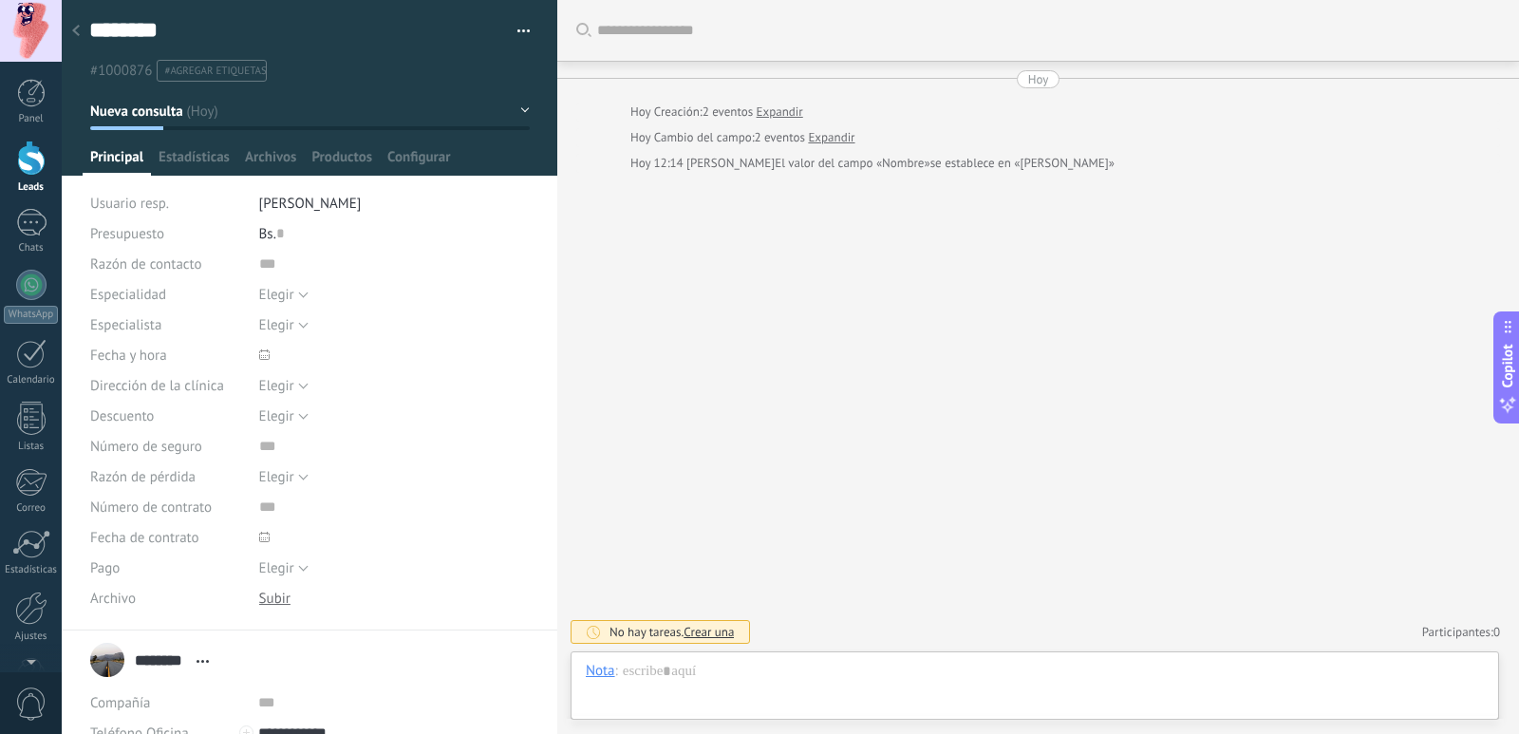
click at [516, 105] on button "Nueva consulta" at bounding box center [310, 111] width 440 height 34
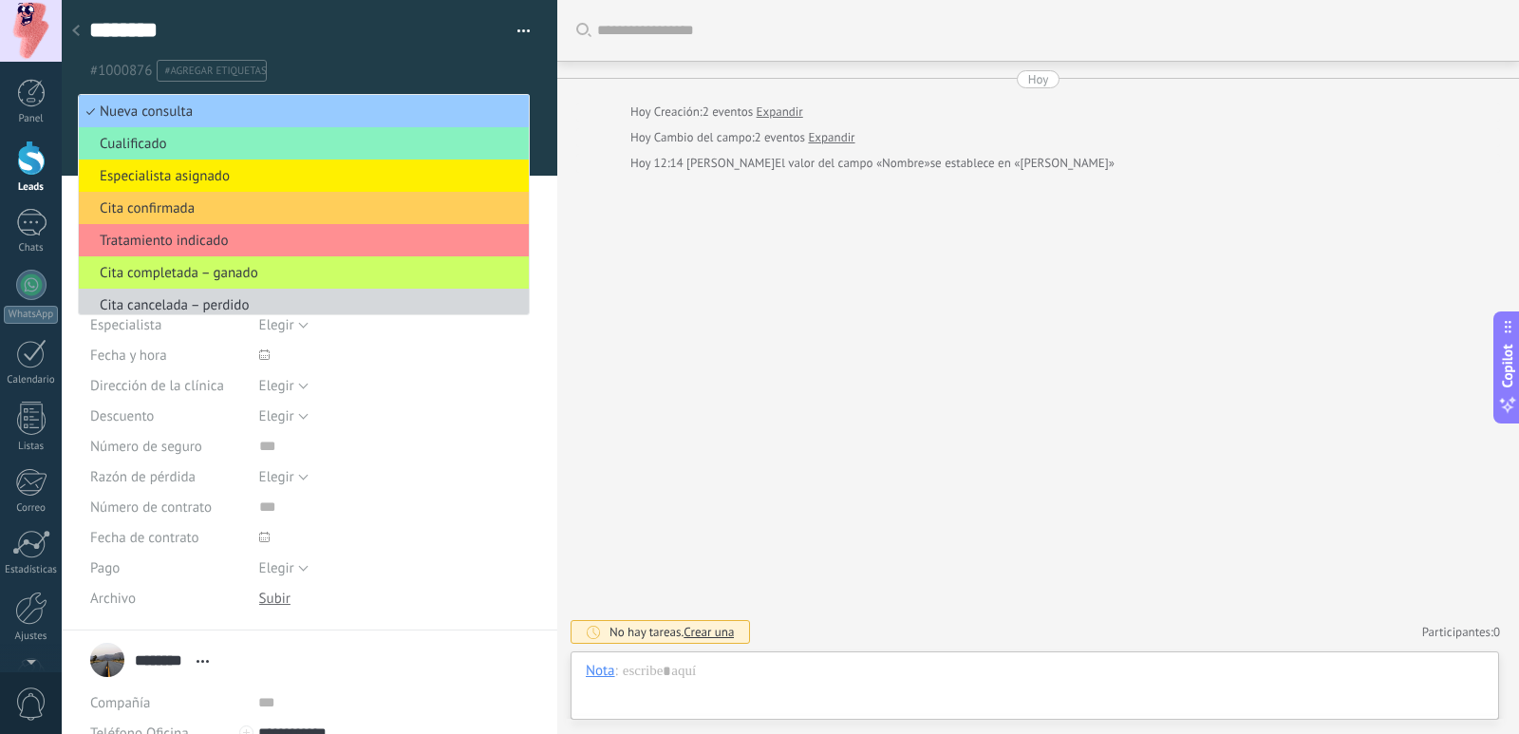
click at [355, 67] on ul "#1000876 #agregar etiquetas" at bounding box center [306, 71] width 438 height 26
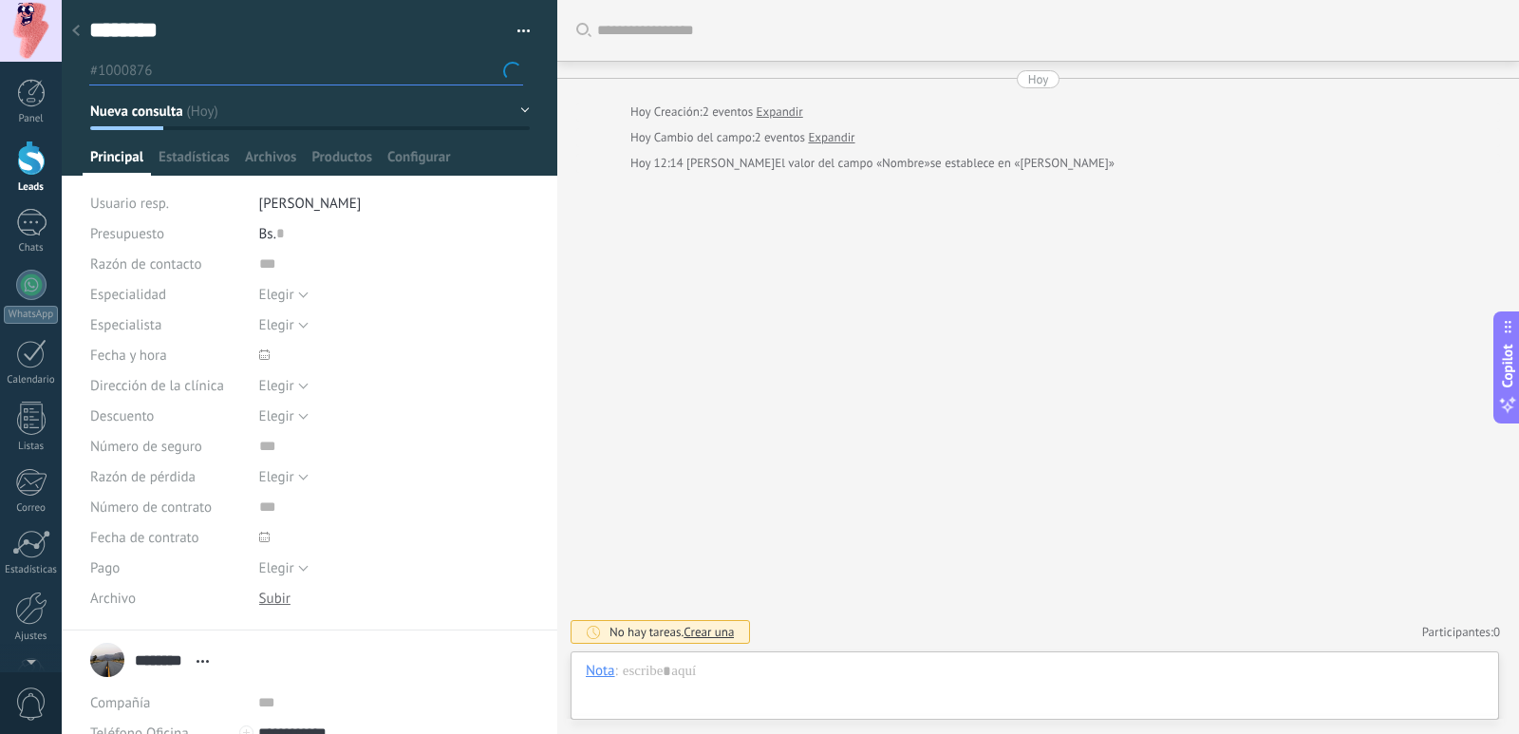
click at [408, 144] on div at bounding box center [310, 88] width 497 height 176
click at [422, 160] on span "Configurar" at bounding box center [418, 162] width 63 height 28
click at [220, 156] on span "Estadísticas" at bounding box center [194, 162] width 71 height 28
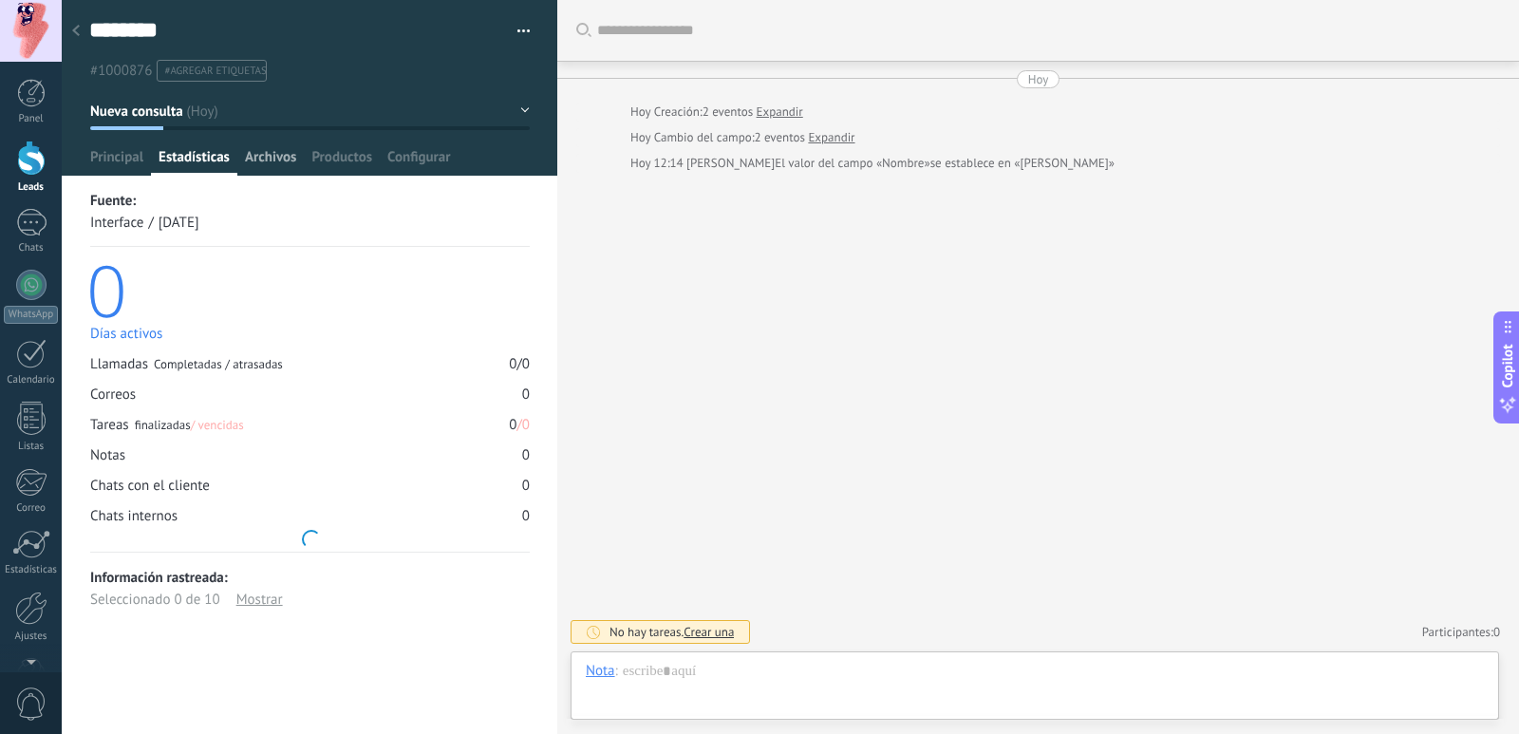
click at [267, 154] on span "Archivos" at bounding box center [270, 162] width 51 height 28
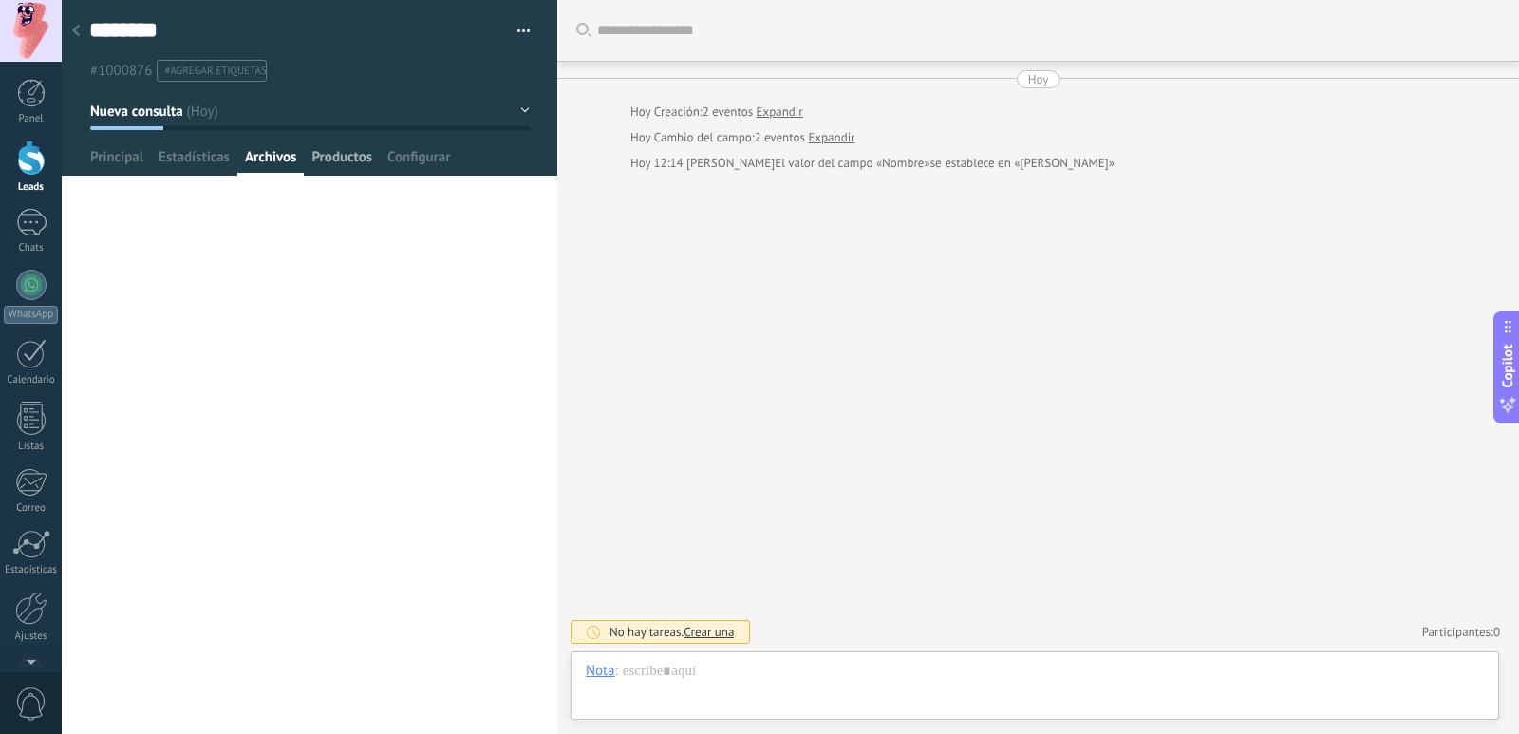
click at [332, 154] on span "Productos" at bounding box center [341, 162] width 61 height 28
click at [398, 150] on span "Configurar" at bounding box center [418, 162] width 63 height 28
click at [432, 150] on span "Configurar" at bounding box center [418, 162] width 63 height 28
click at [259, 159] on span "Archivos" at bounding box center [270, 162] width 51 height 28
click at [204, 159] on span "Estadísticas" at bounding box center [194, 162] width 71 height 28
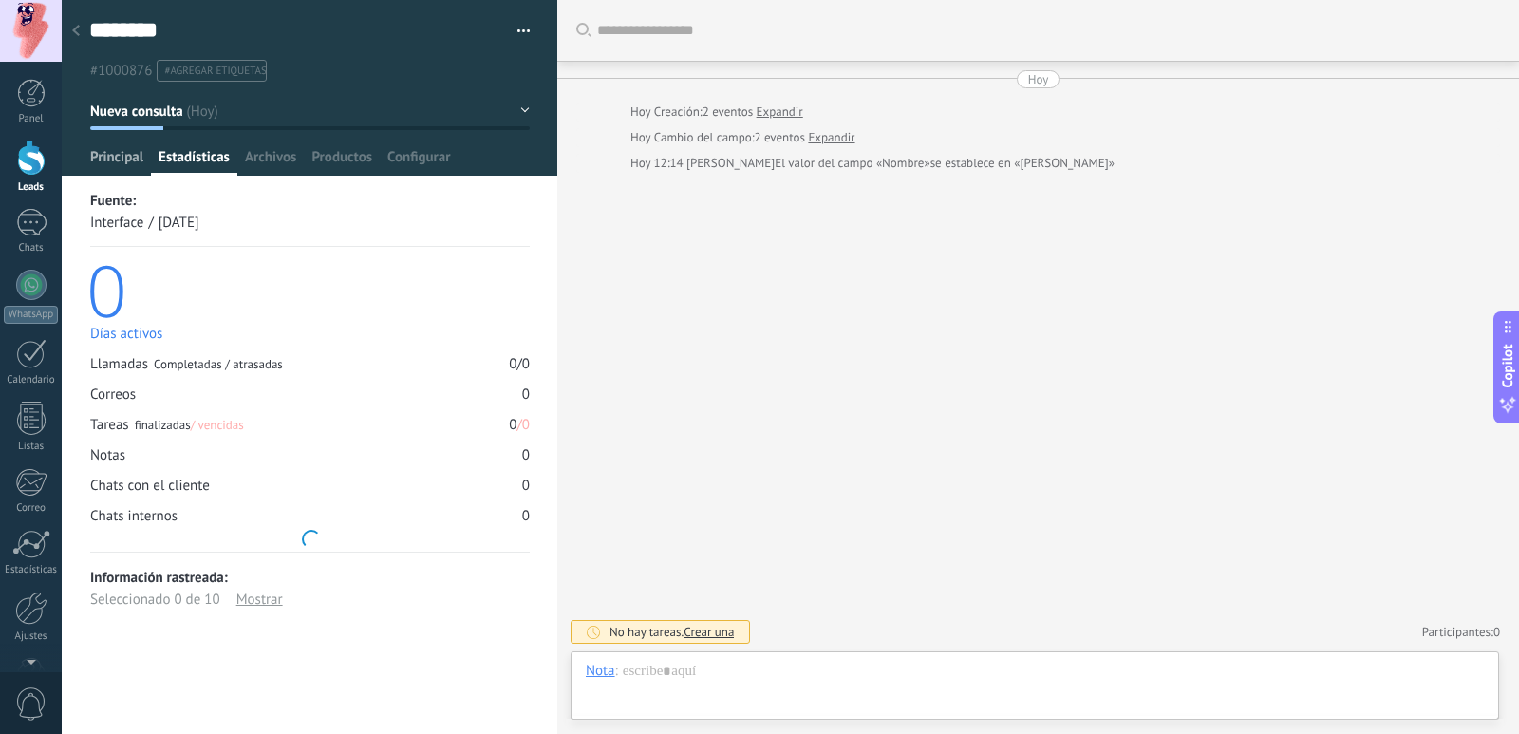
click at [126, 165] on span "Principal" at bounding box center [116, 162] width 53 height 28
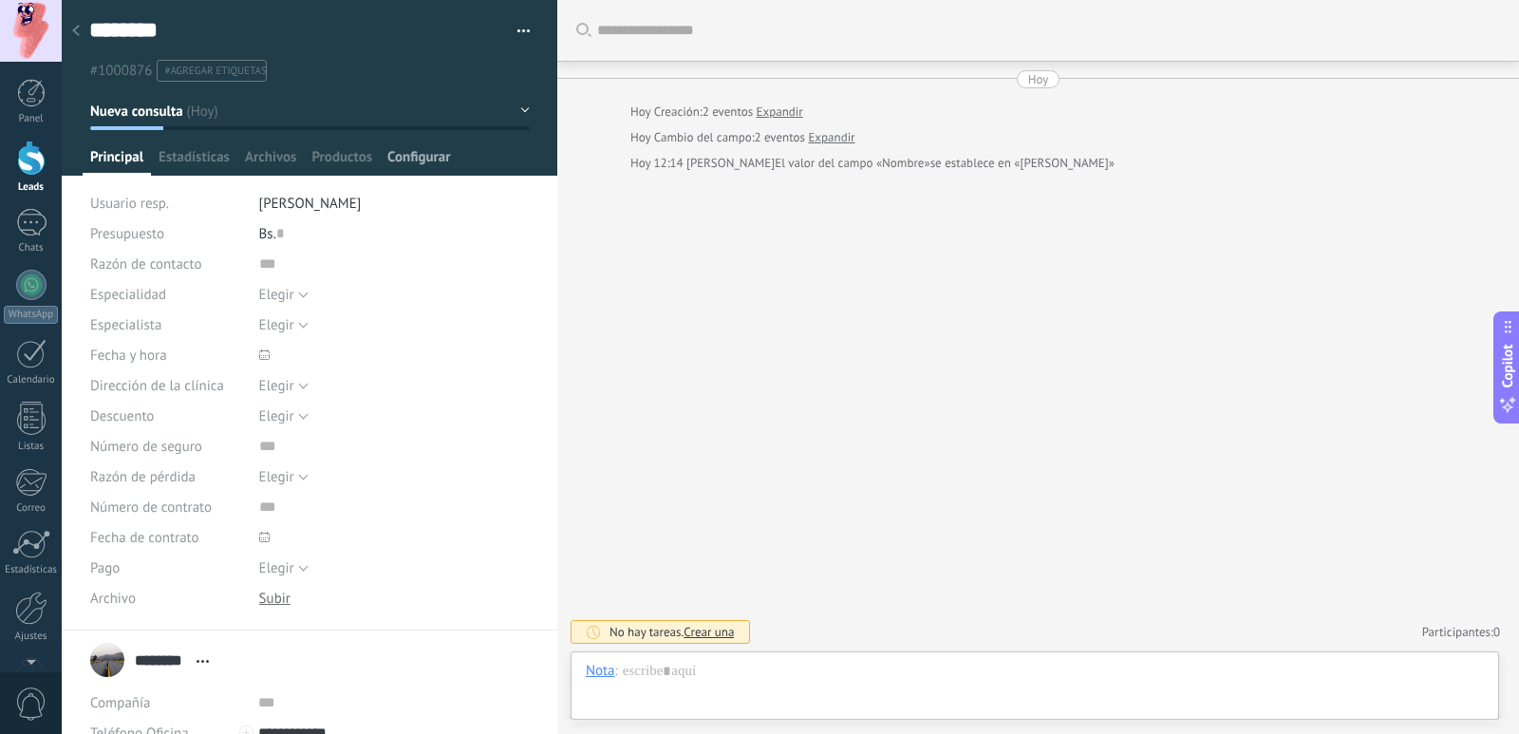
click at [420, 162] on span "Configurar" at bounding box center [418, 162] width 63 height 28
click at [520, 103] on button "Nueva consulta" at bounding box center [310, 111] width 440 height 34
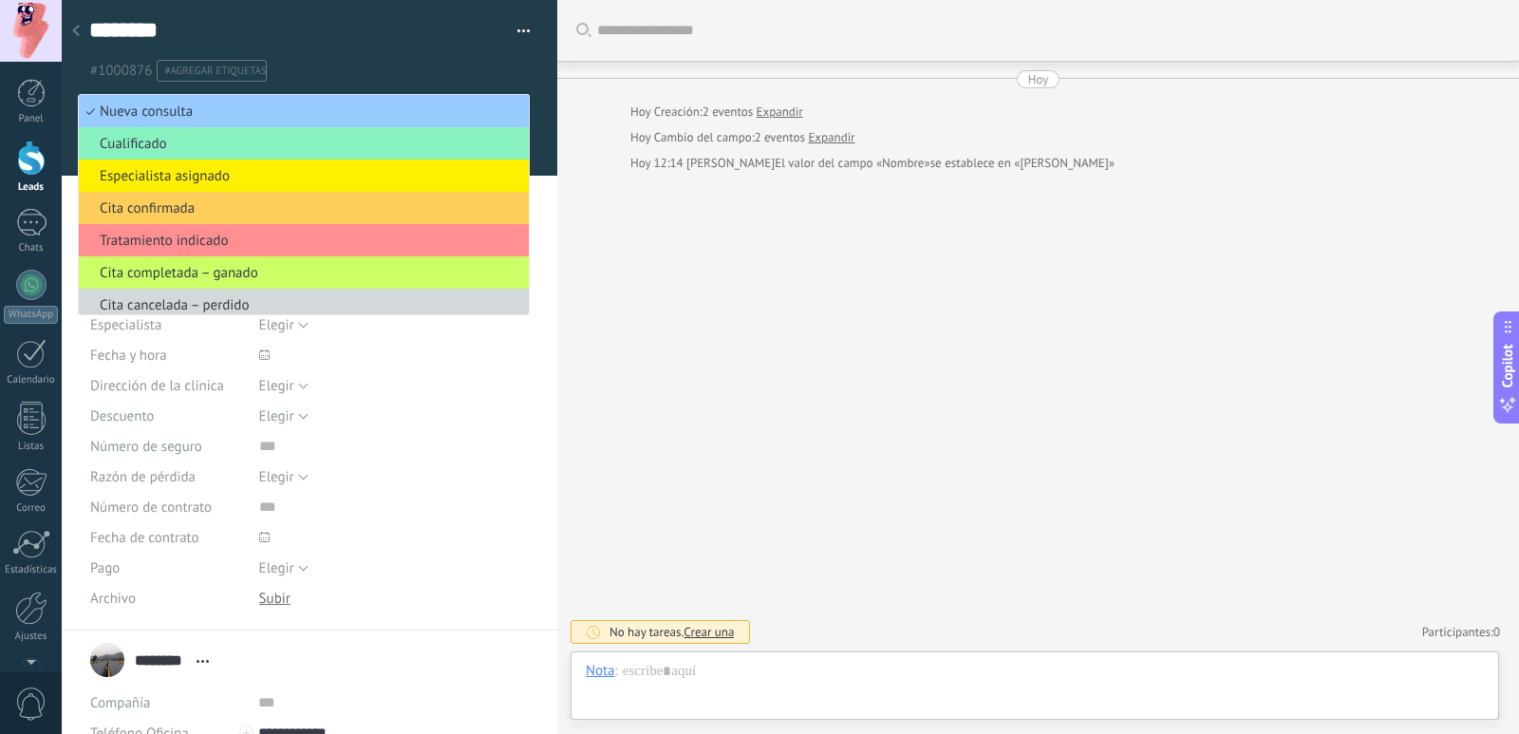
click at [521, 70] on div "#1000876 #agregar etiquetas" at bounding box center [309, 64] width 441 height 33
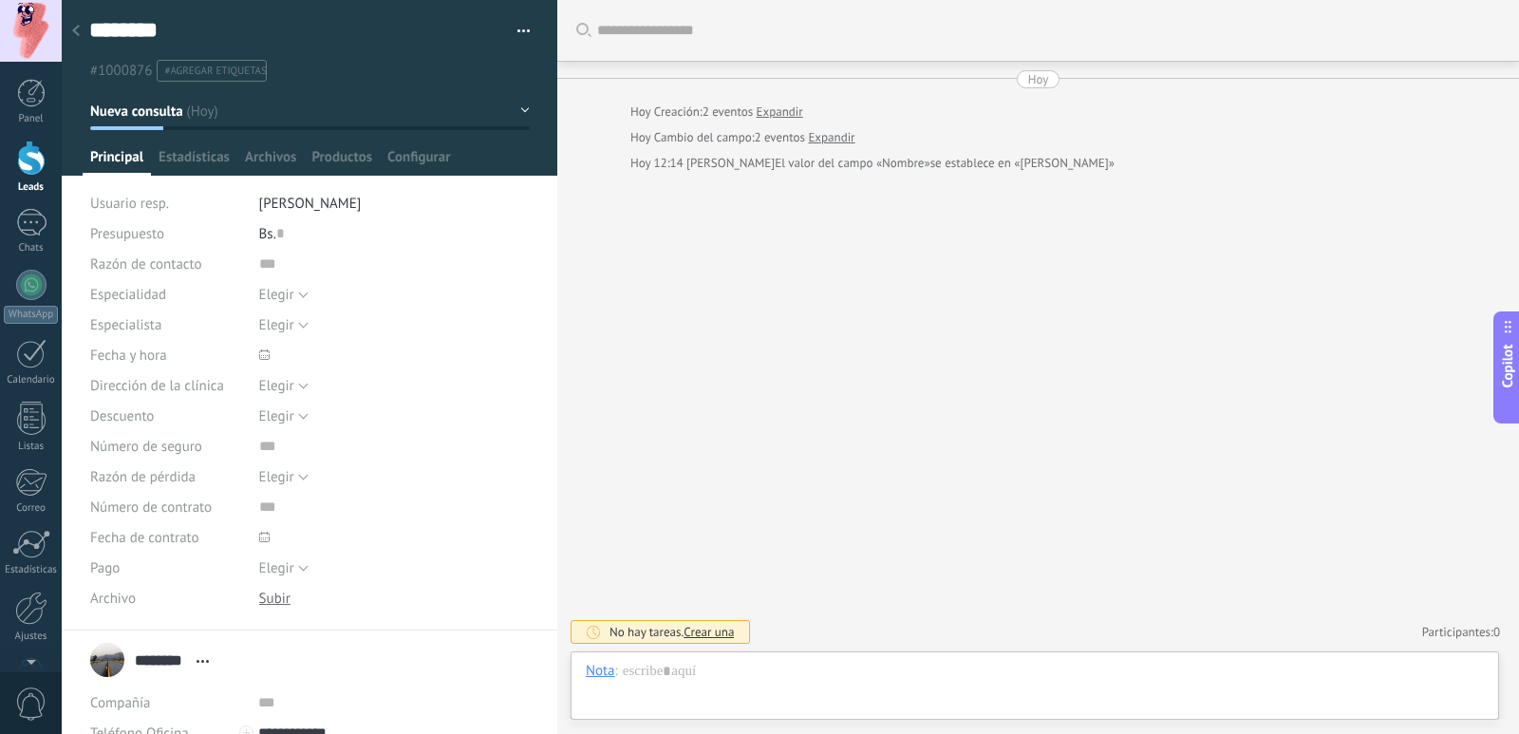
click at [163, 108] on span "Nueva consulta" at bounding box center [136, 112] width 93 height 18
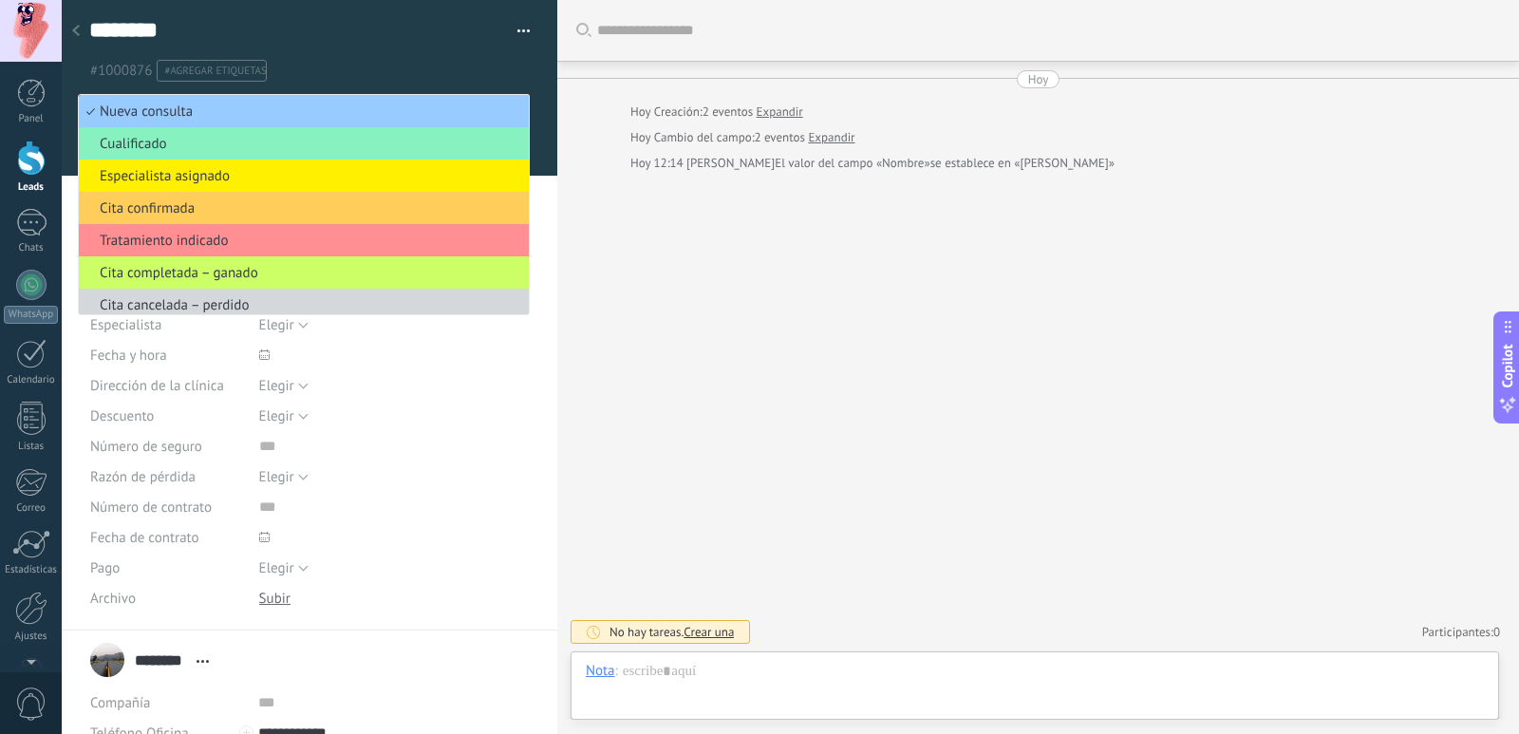
click at [367, 92] on div at bounding box center [310, 88] width 497 height 176
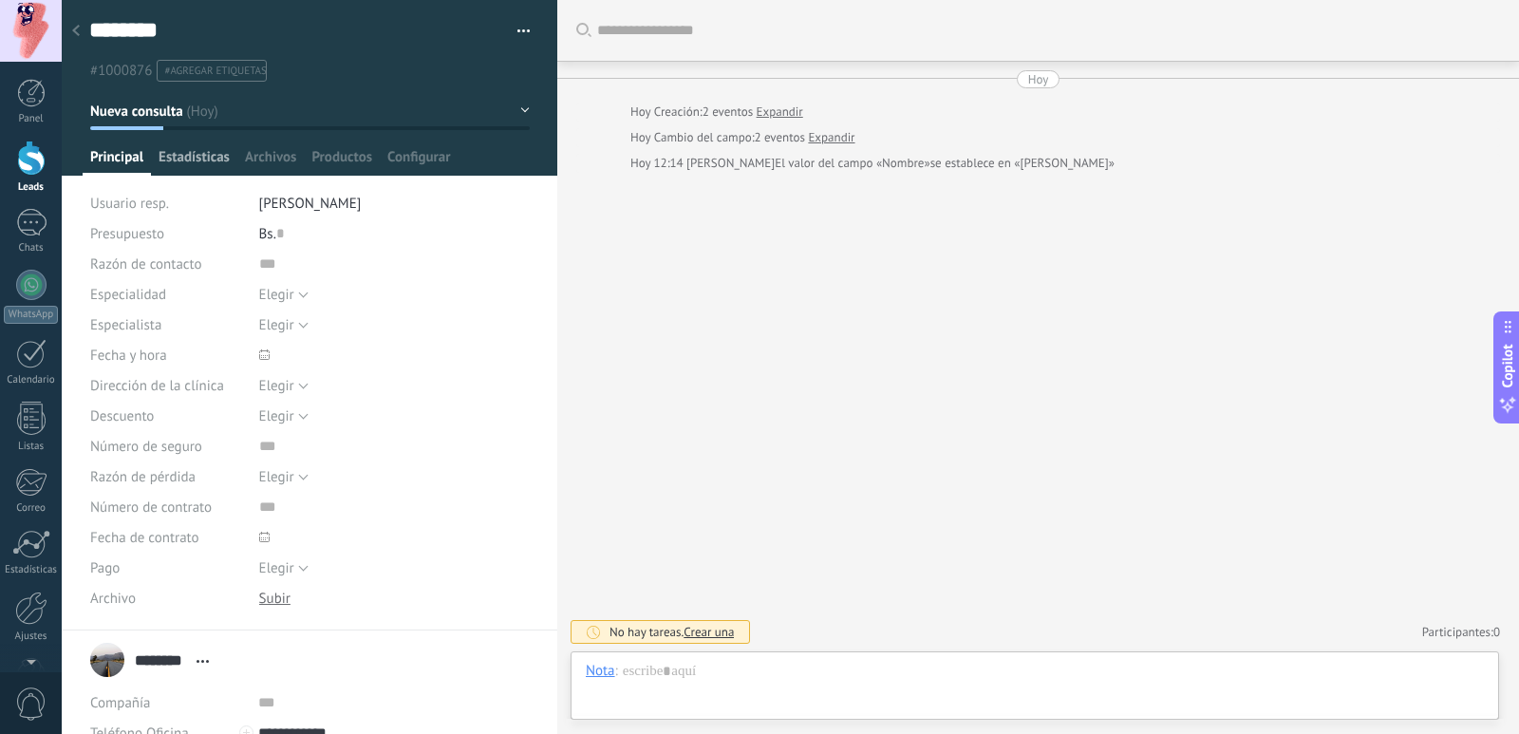
click at [197, 160] on span "Estadísticas" at bounding box center [194, 162] width 71 height 28
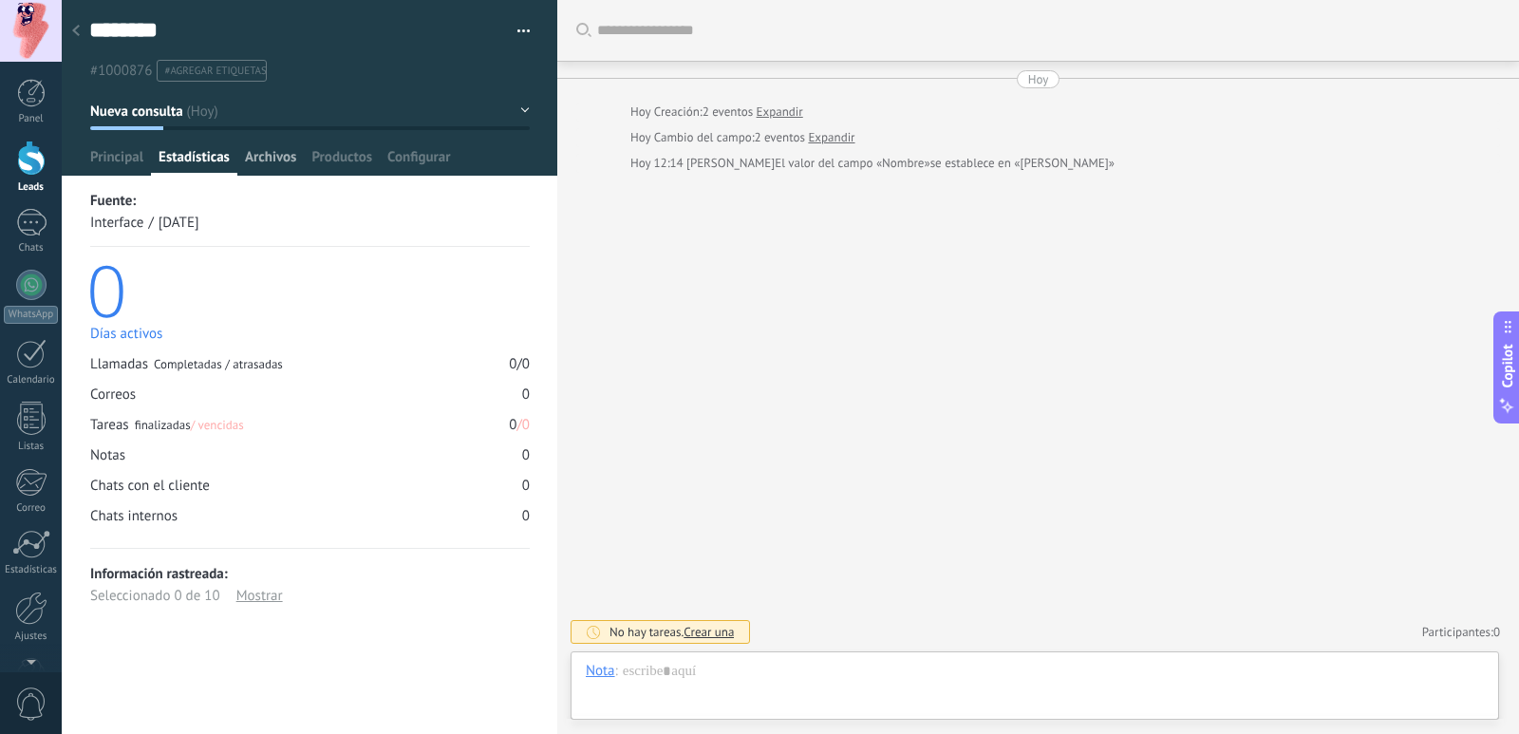
click at [270, 160] on span "Archivos" at bounding box center [270, 162] width 51 height 28
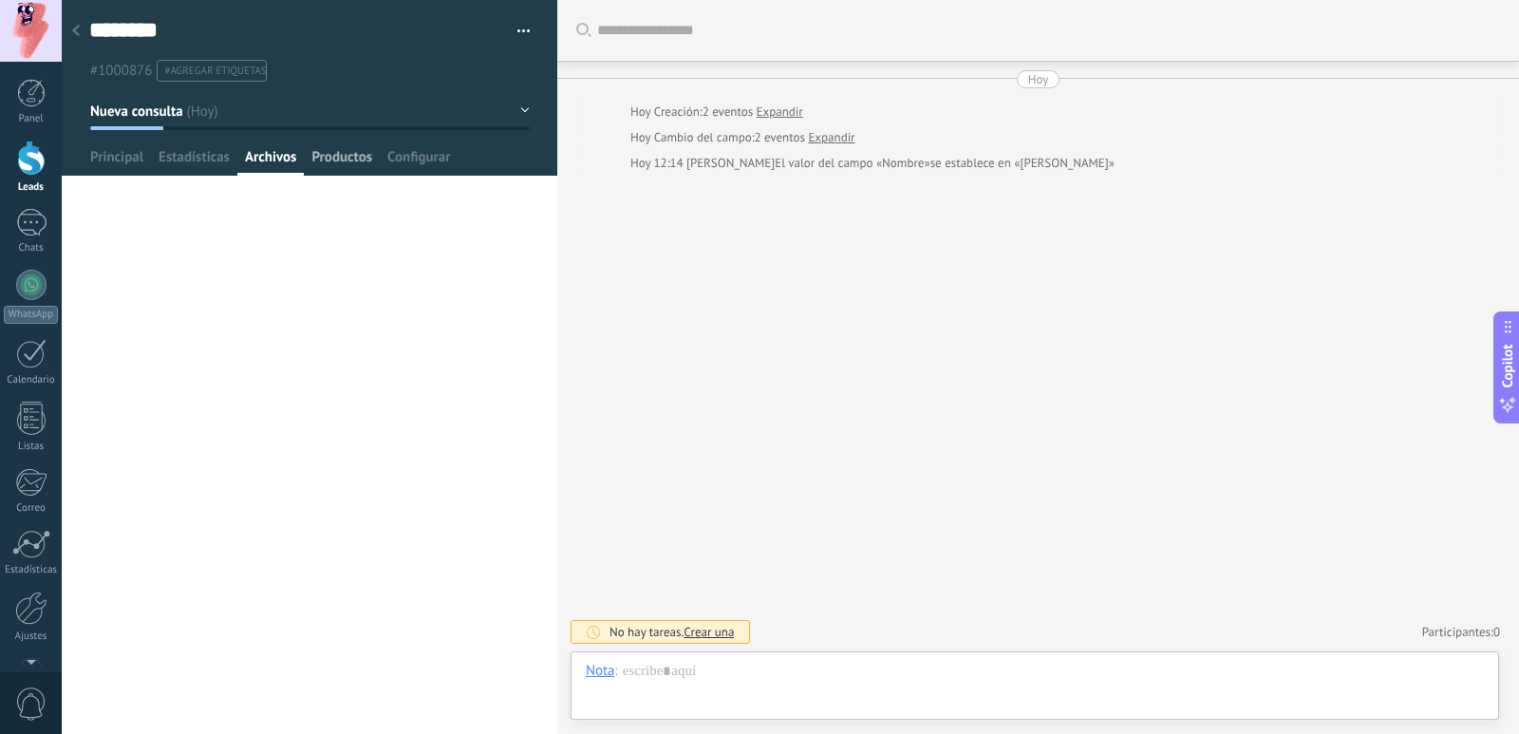
click at [322, 156] on span "Productos" at bounding box center [341, 162] width 61 height 28
click at [122, 154] on span "Principal" at bounding box center [116, 162] width 53 height 28
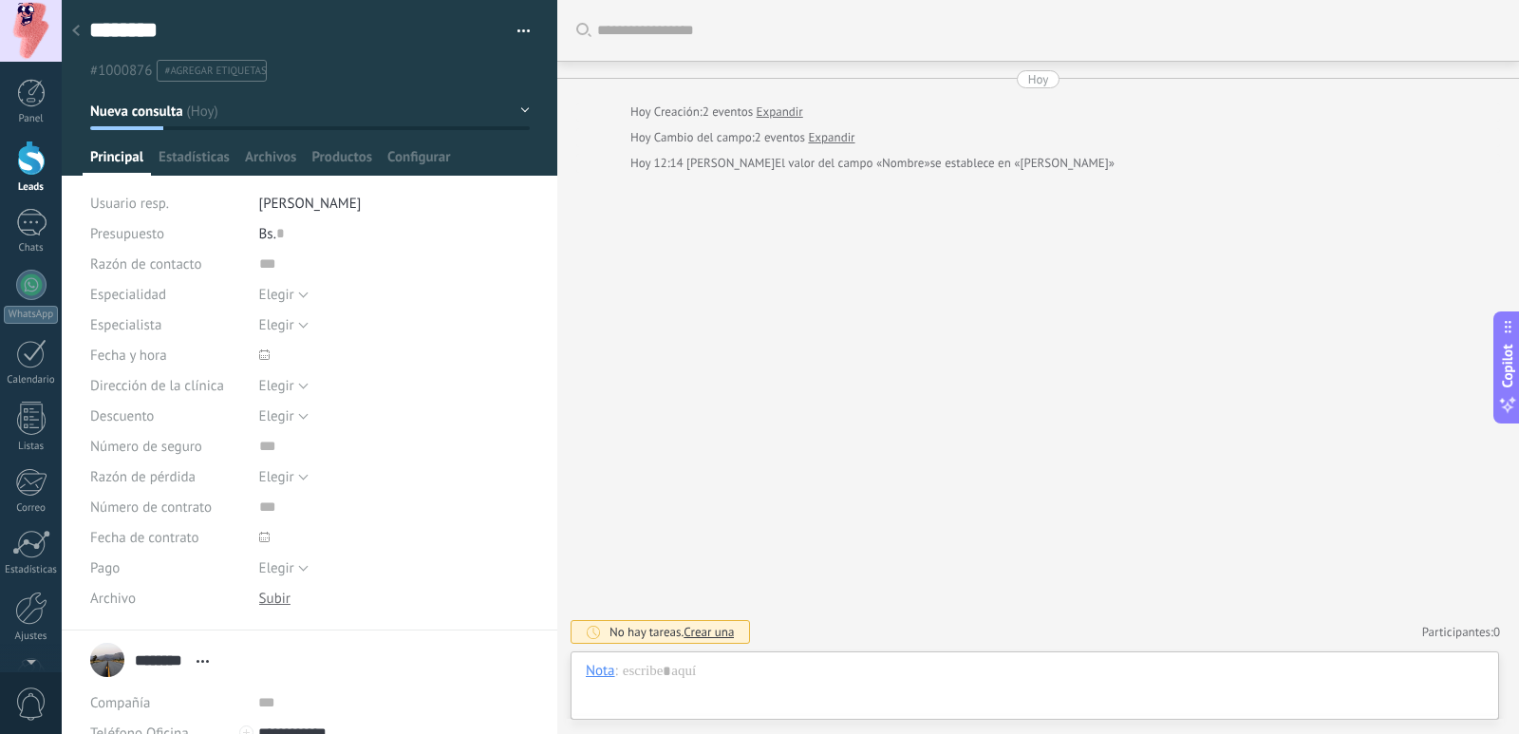
click at [68, 28] on div at bounding box center [76, 31] width 27 height 37
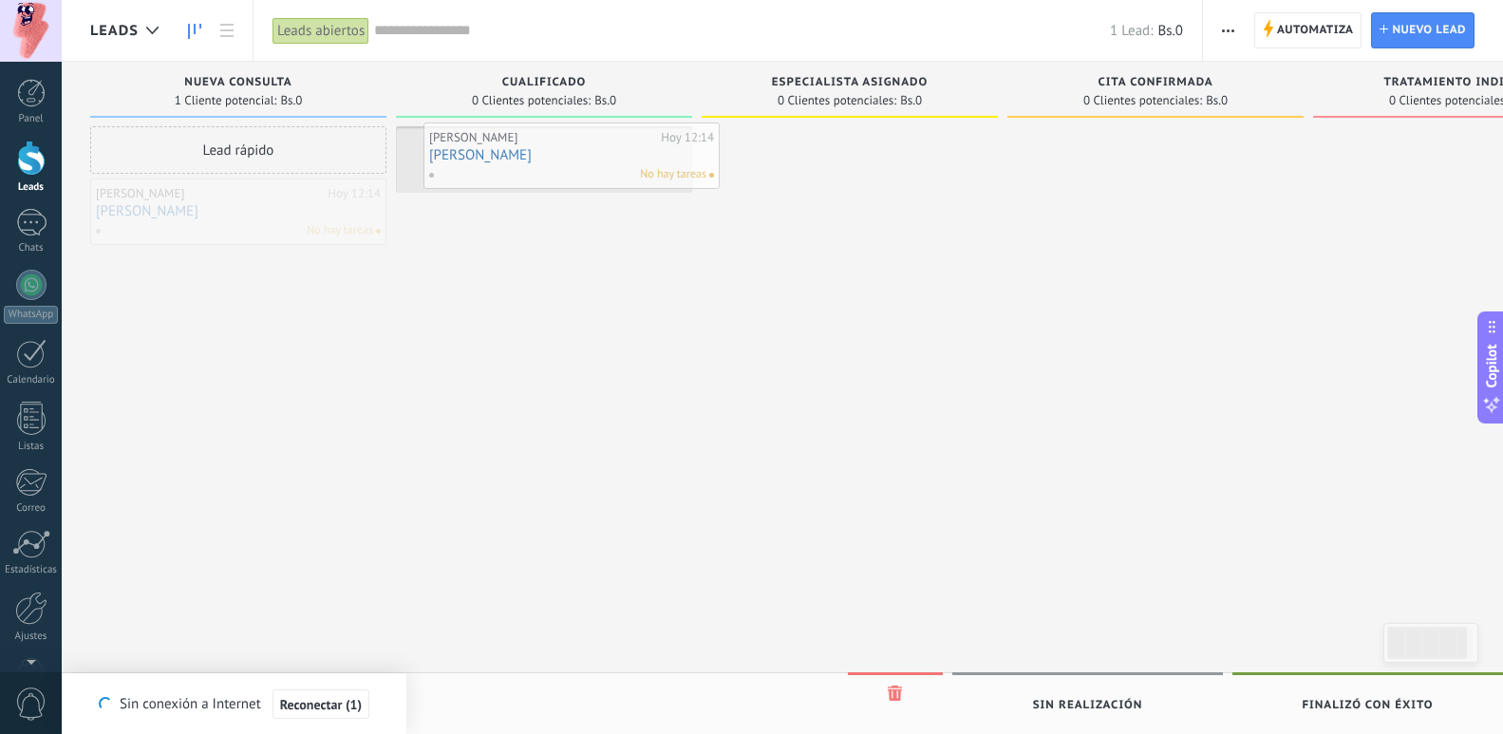
drag, startPoint x: 194, startPoint y: 208, endPoint x: 526, endPoint y: 152, distance: 337.0
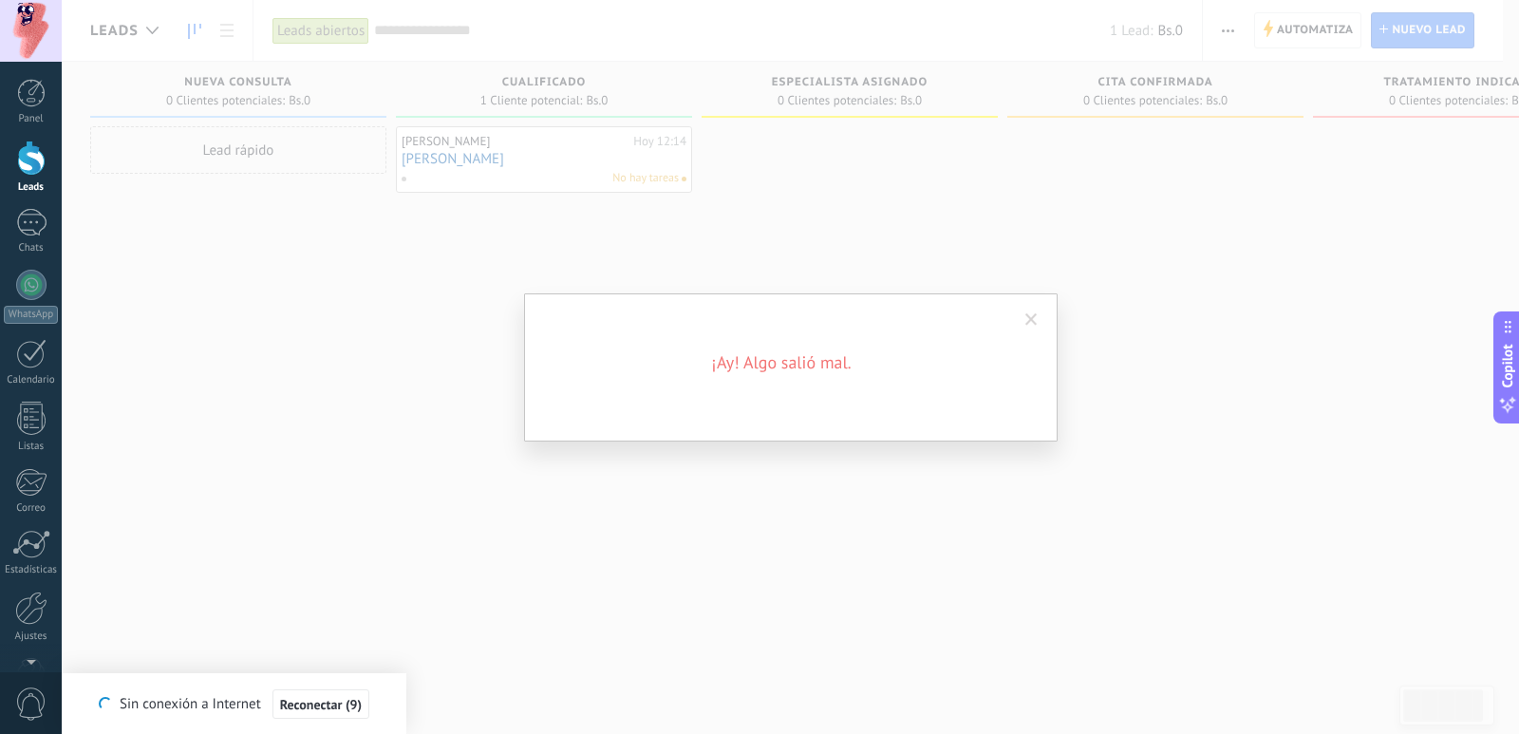
click at [1035, 325] on span at bounding box center [1031, 319] width 12 height 13
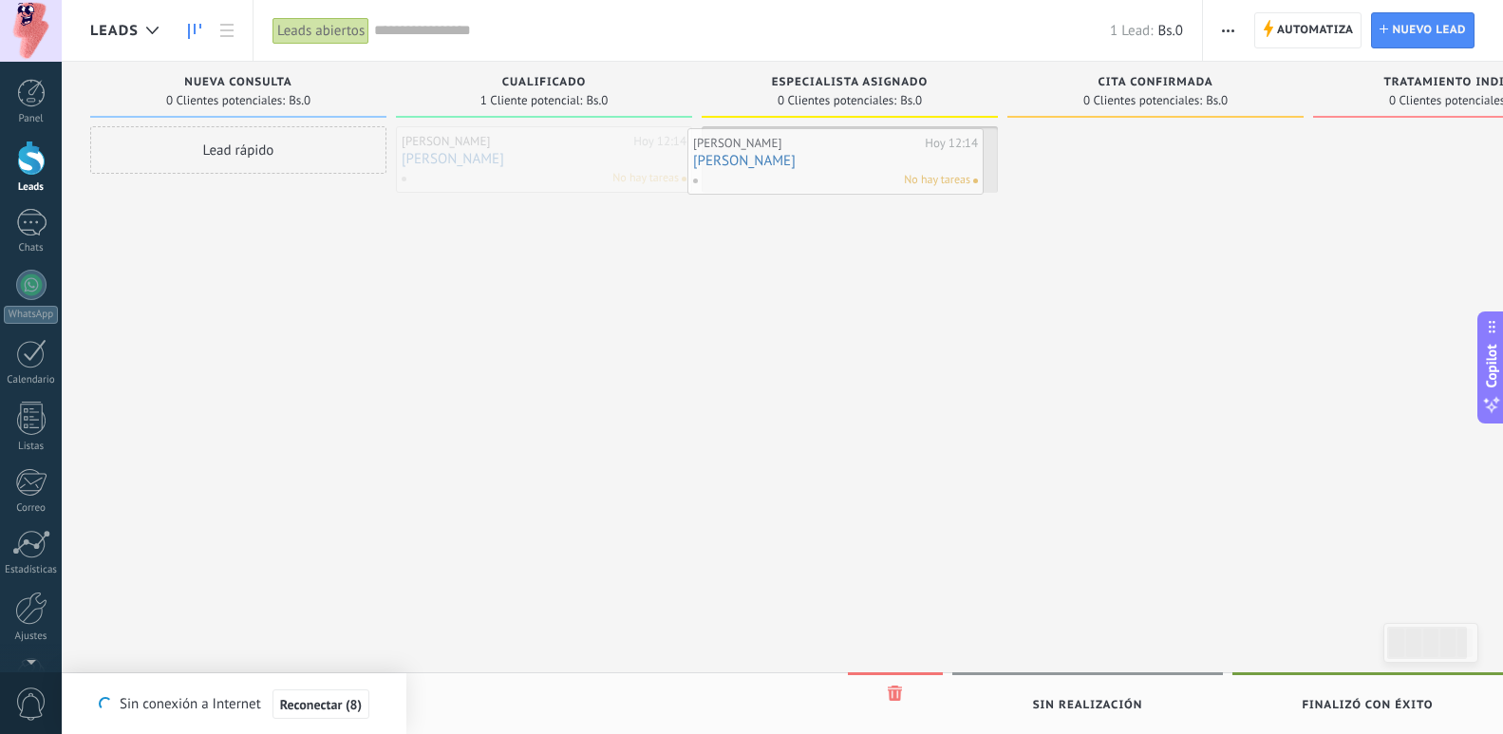
drag, startPoint x: 516, startPoint y: 153, endPoint x: 847, endPoint y: 155, distance: 330.4
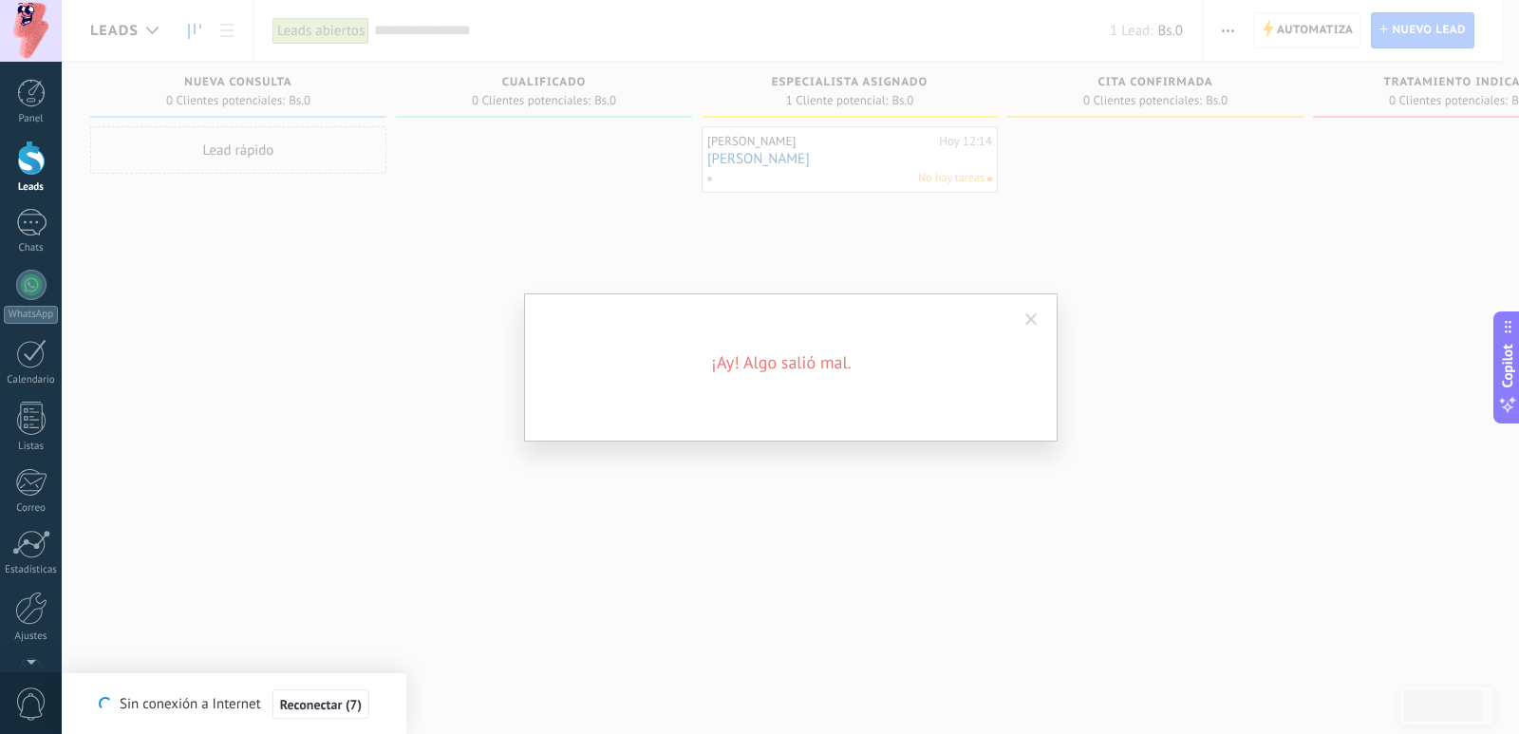
click at [1038, 325] on span at bounding box center [1031, 320] width 31 height 32
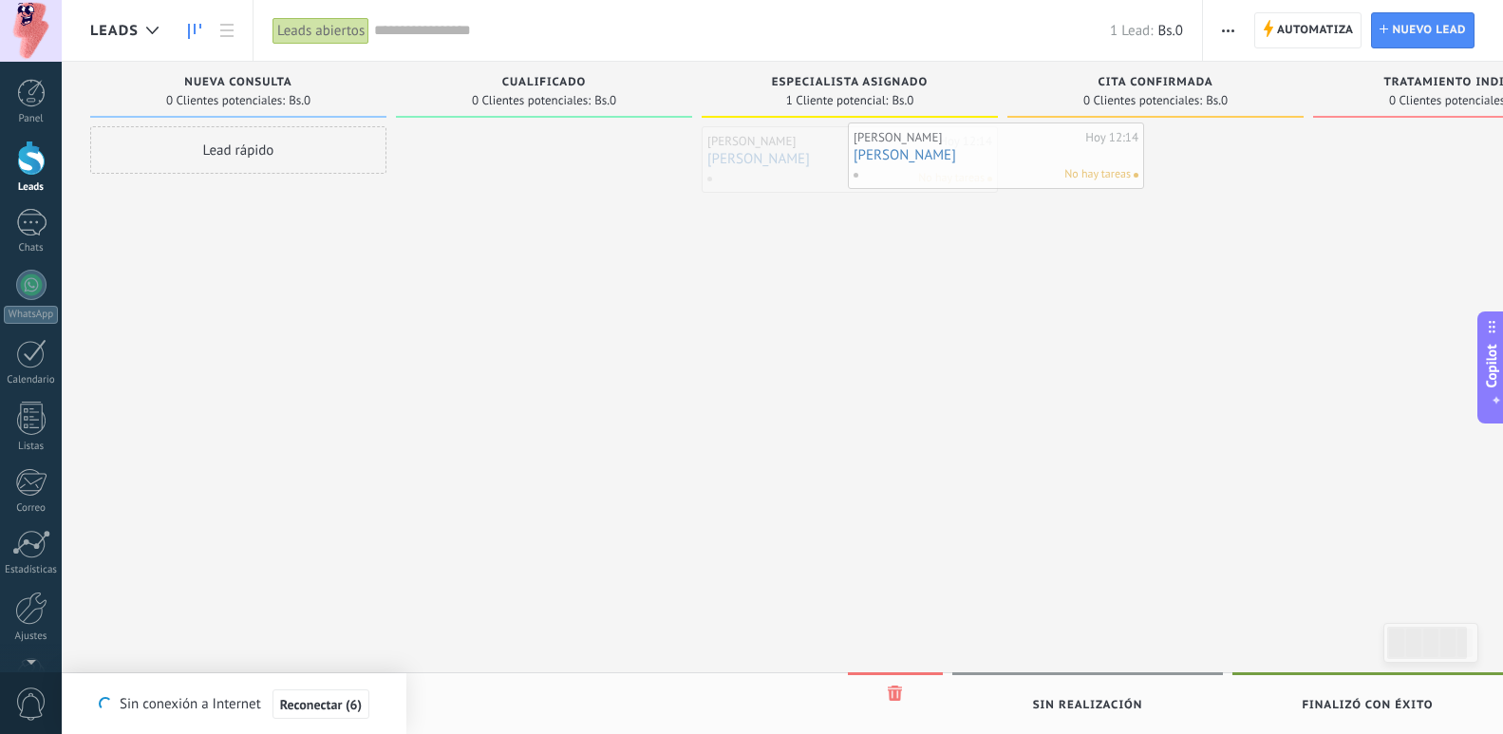
drag, startPoint x: 841, startPoint y: 145, endPoint x: 1103, endPoint y: 146, distance: 262.0
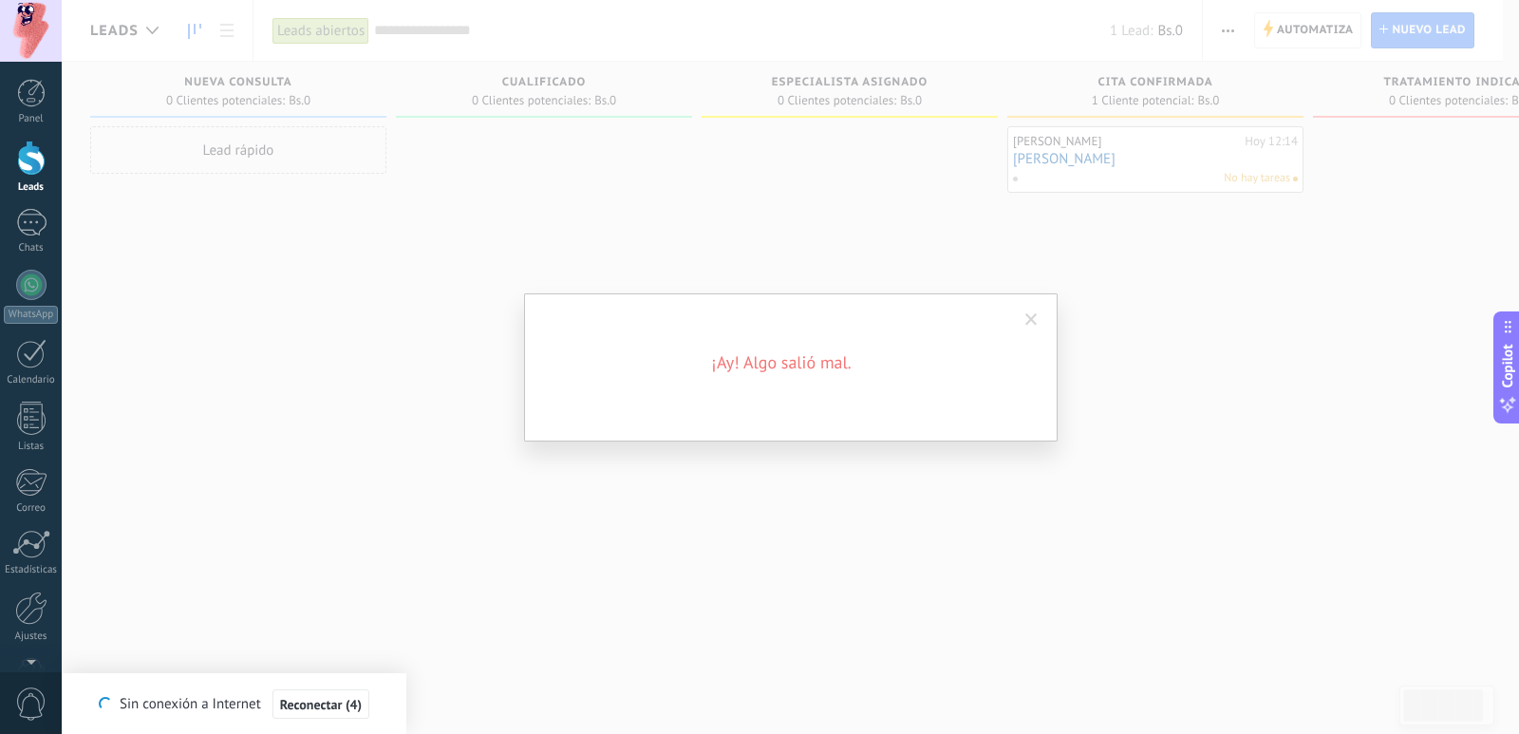
click at [1038, 317] on span at bounding box center [1031, 320] width 31 height 32
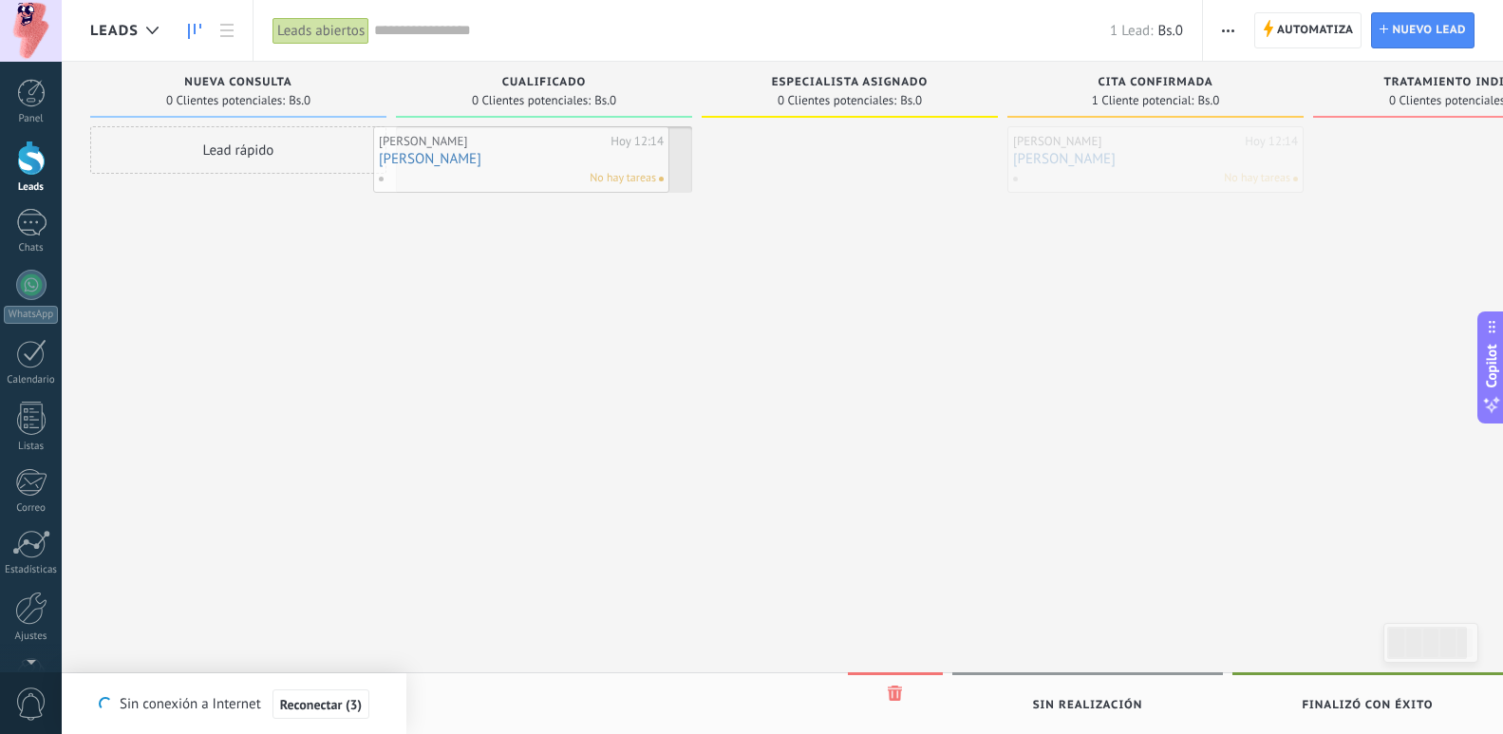
drag, startPoint x: 1076, startPoint y: 167, endPoint x: 463, endPoint y: 166, distance: 612.4
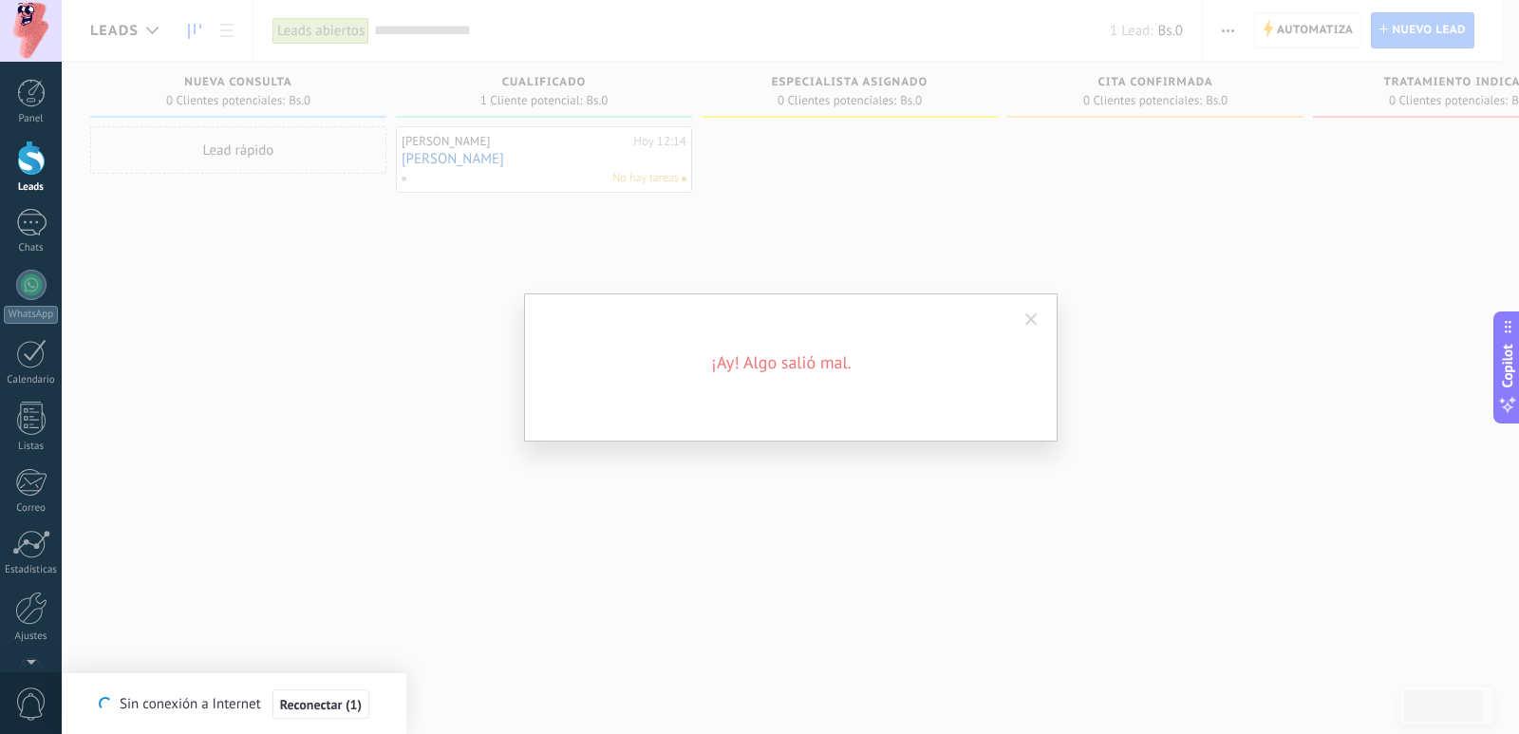
click at [1029, 310] on span at bounding box center [1031, 320] width 31 height 32
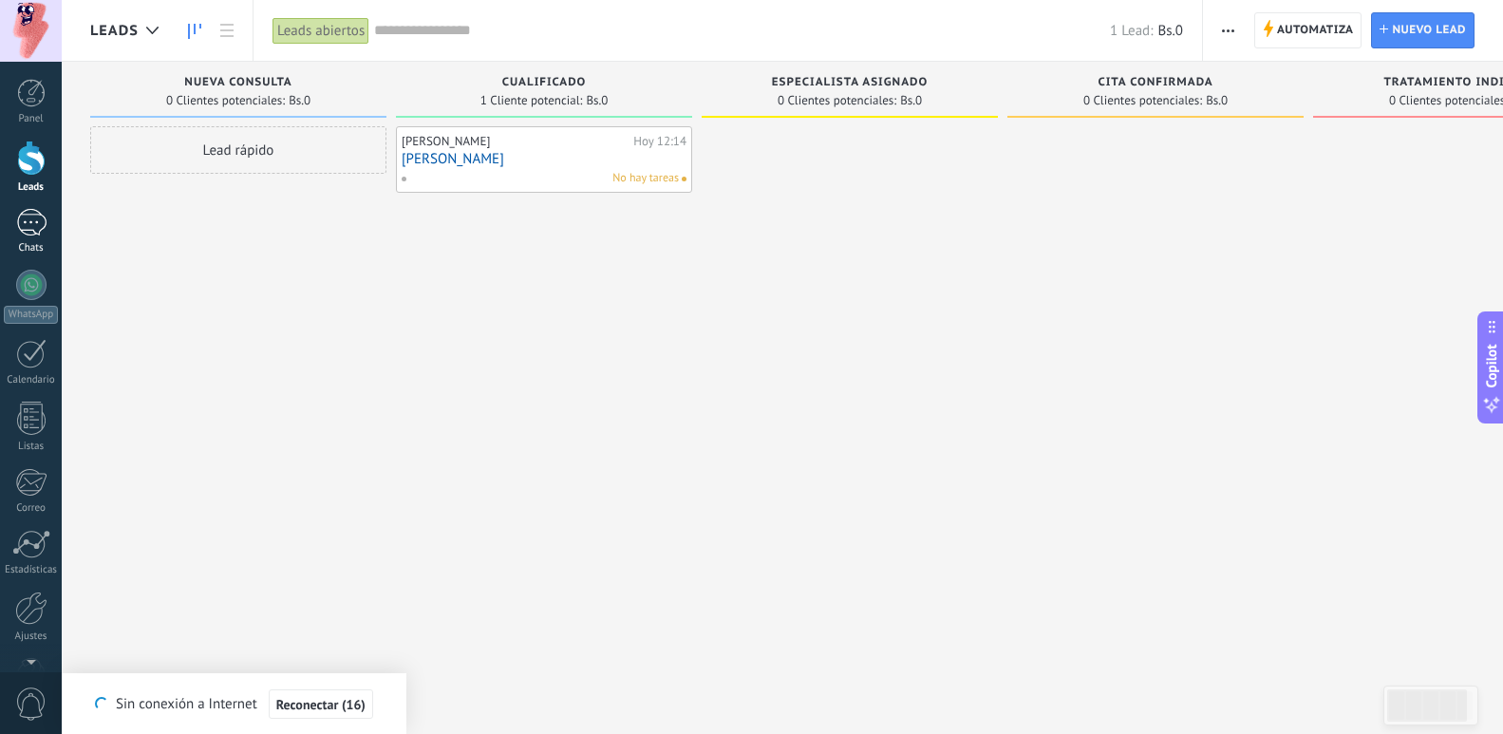
click at [45, 218] on div at bounding box center [31, 223] width 30 height 28
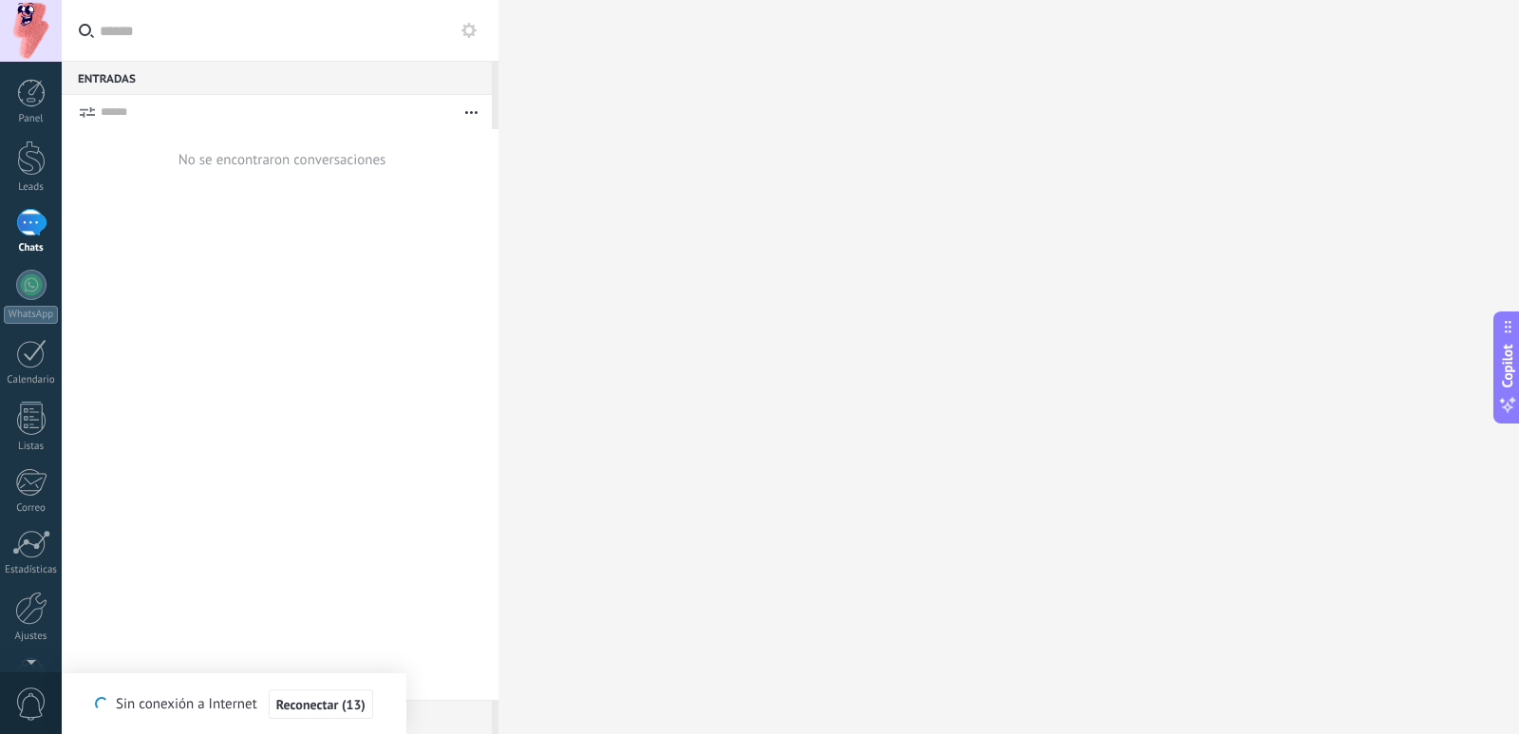
click at [472, 32] on use at bounding box center [468, 30] width 15 height 15
click at [472, 112] on use "button" at bounding box center [471, 112] width 12 height 3
click at [28, 104] on div at bounding box center [31, 93] width 28 height 28
click at [718, 131] on div at bounding box center [1008, 367] width 1021 height 734
click at [28, 102] on div at bounding box center [31, 93] width 28 height 28
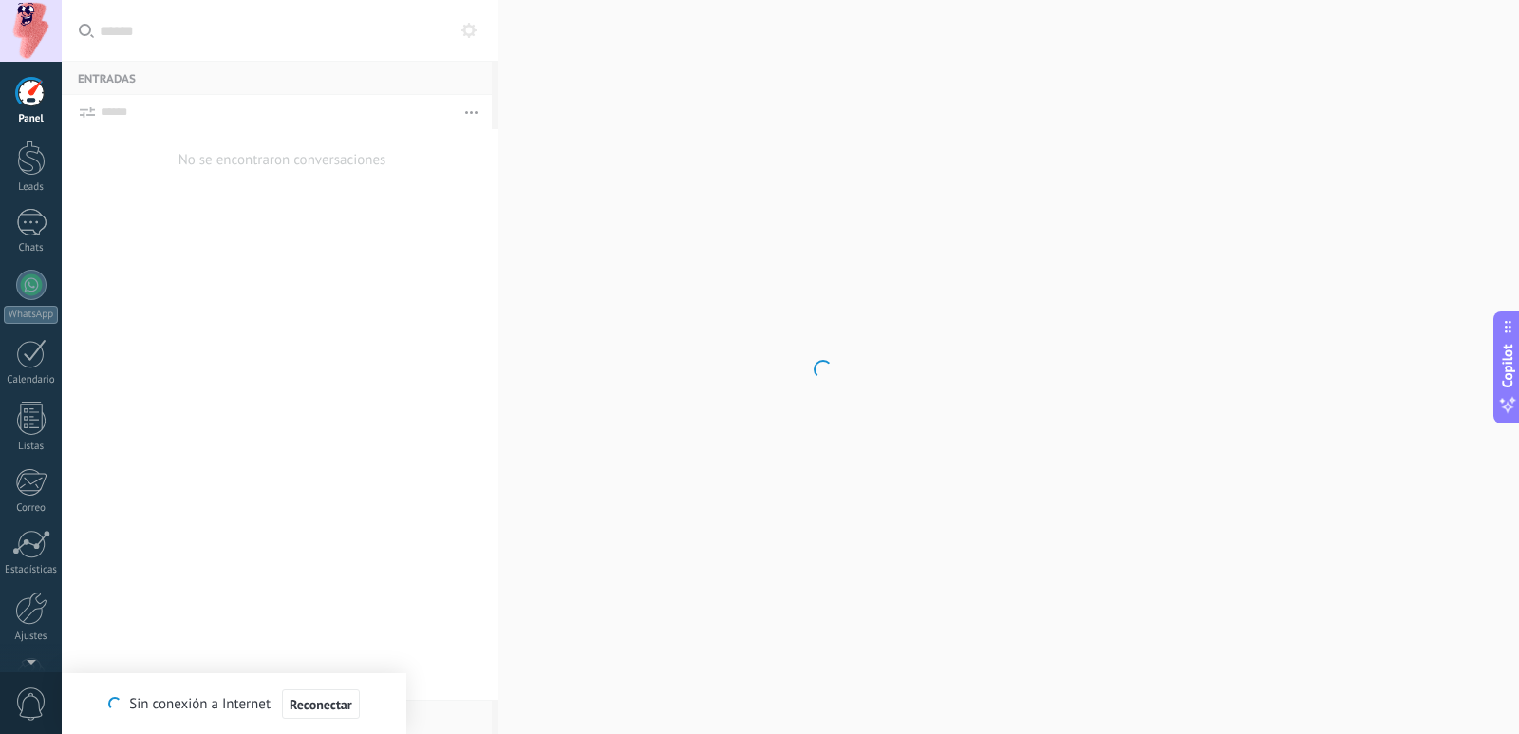
click at [41, 92] on div at bounding box center [31, 93] width 28 height 28
